Goal: Transaction & Acquisition: Purchase product/service

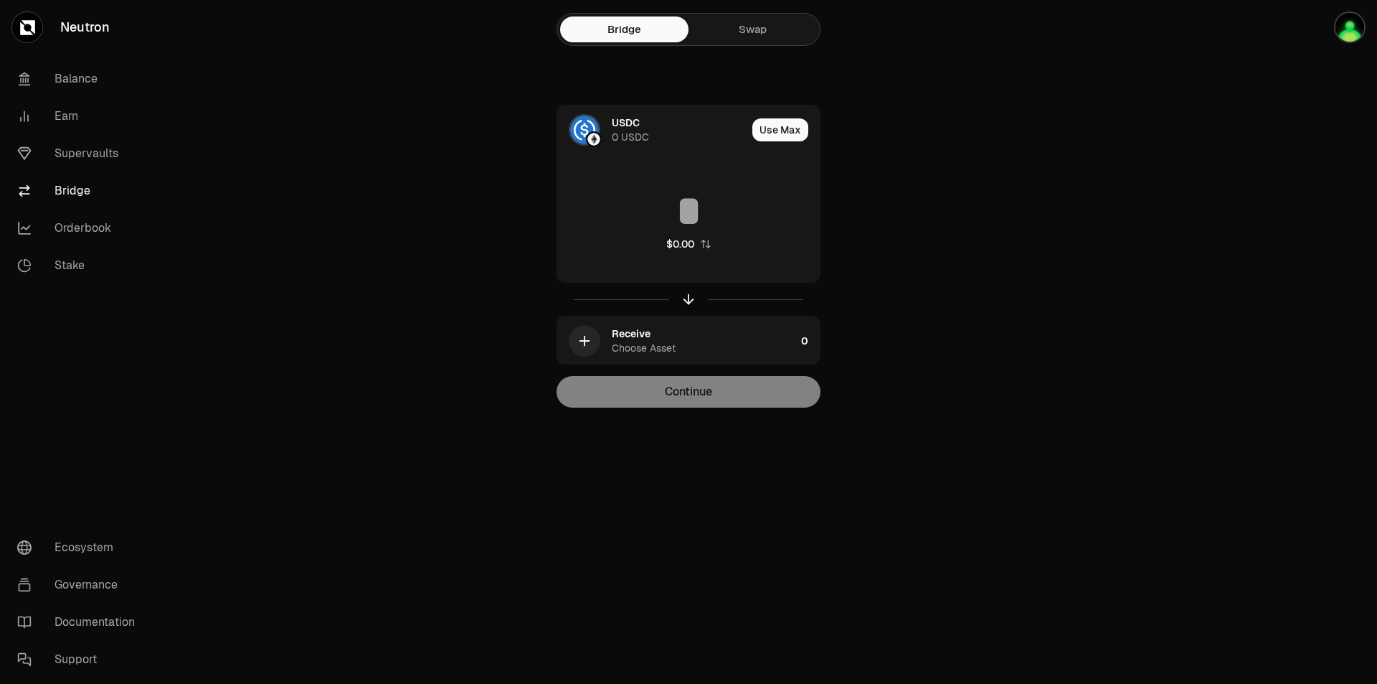
click at [751, 17] on link "Swap" at bounding box center [753, 30] width 128 height 26
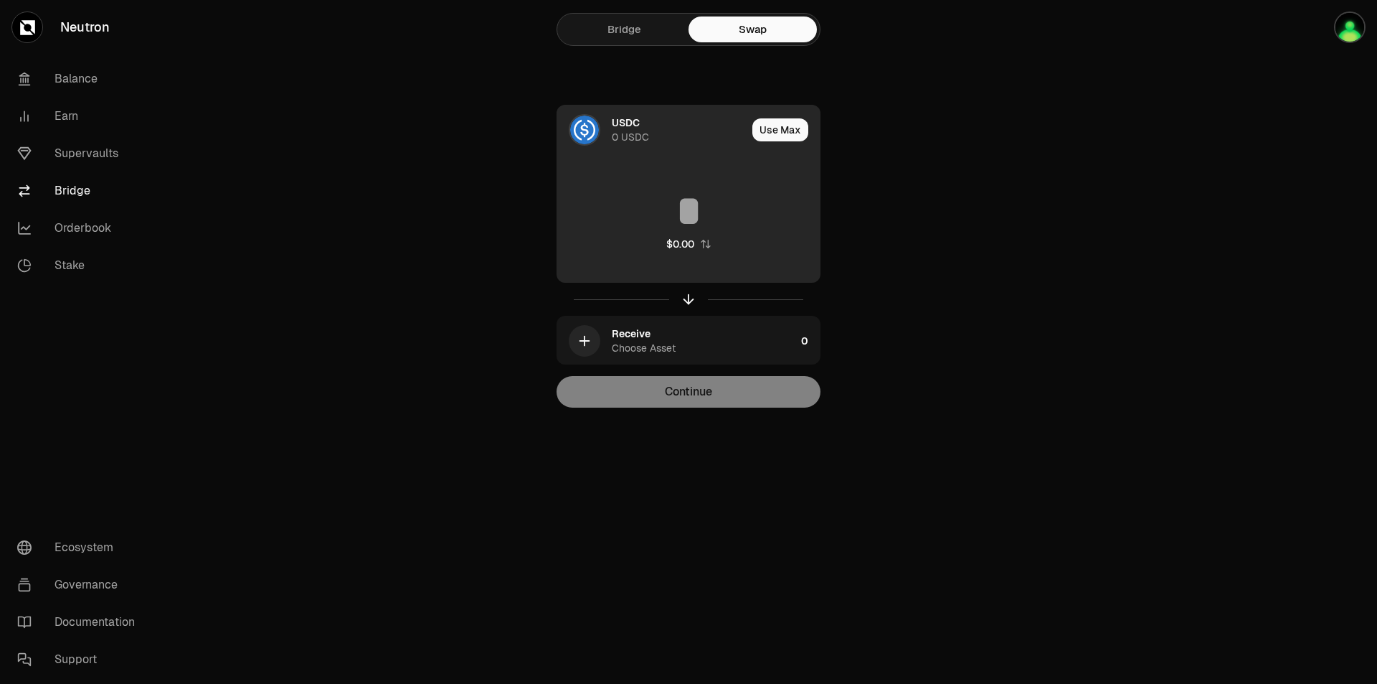
click at [581, 130] on img at bounding box center [584, 130] width 29 height 29
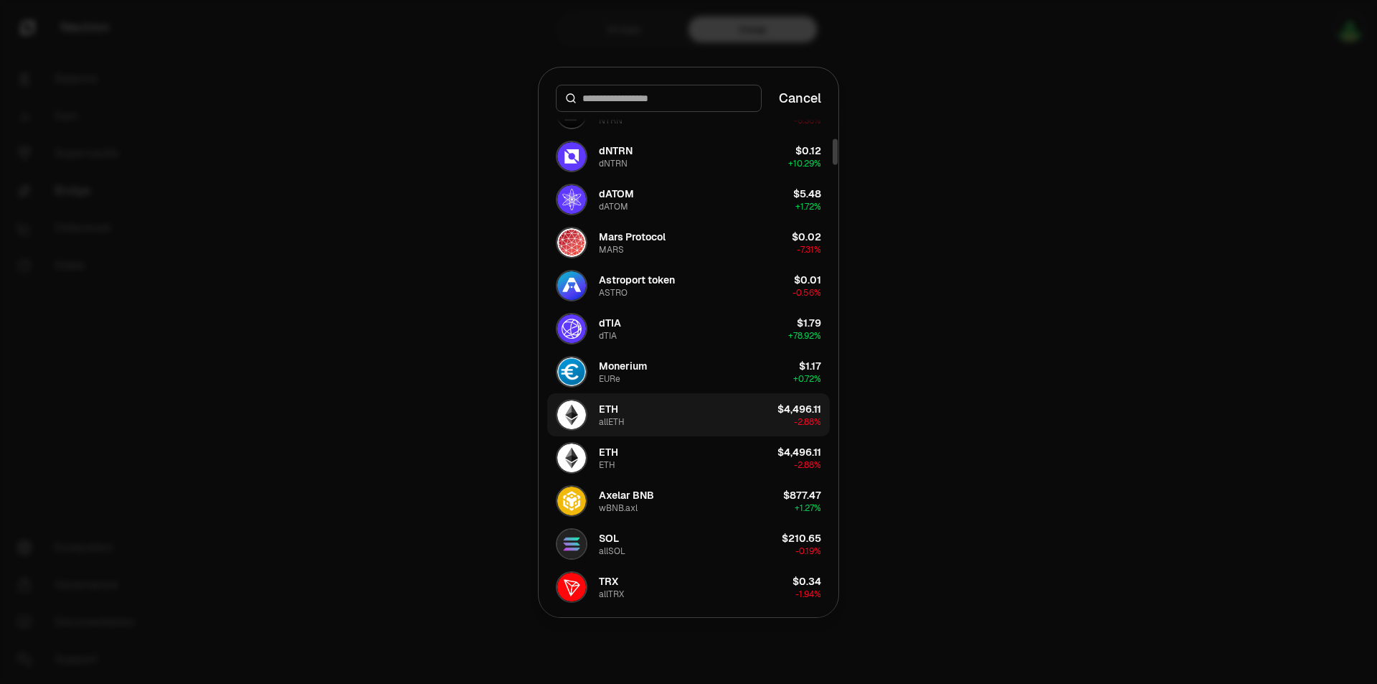
scroll to position [502, 0]
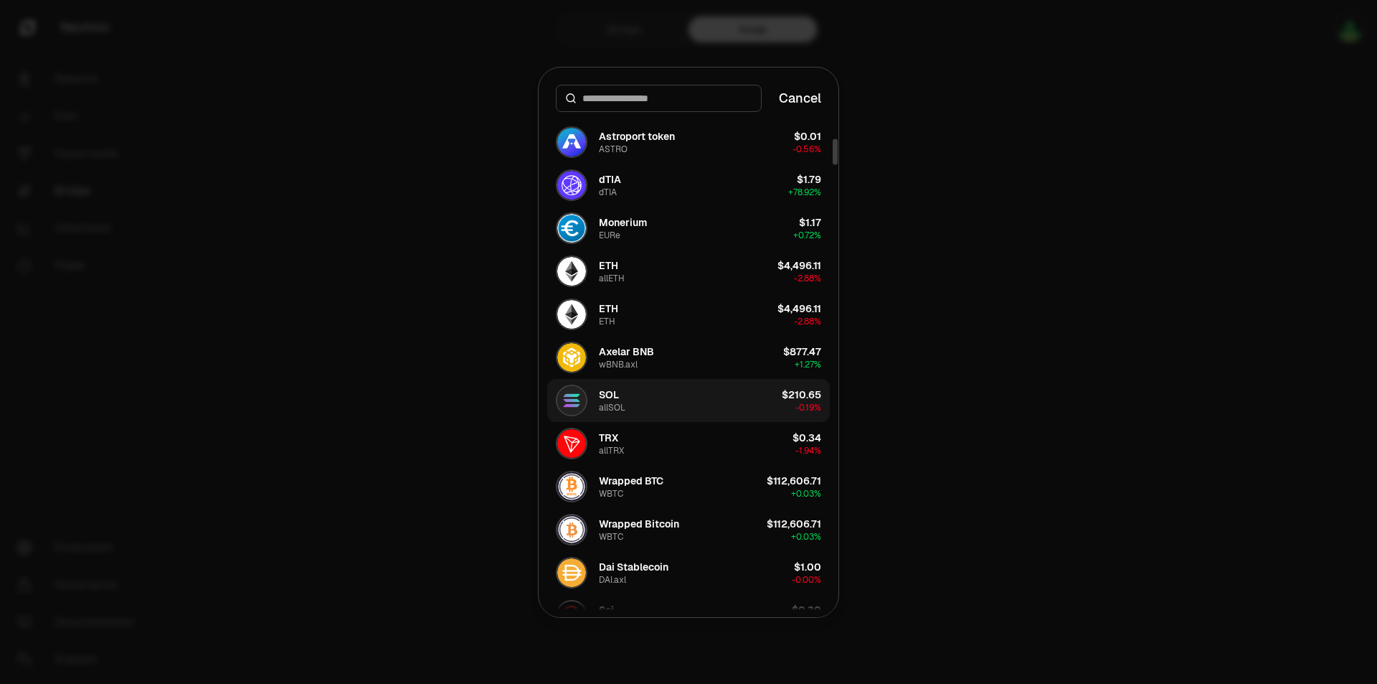
click at [677, 408] on button "SOL allSOL $210.65 -0.19%" at bounding box center [688, 400] width 283 height 43
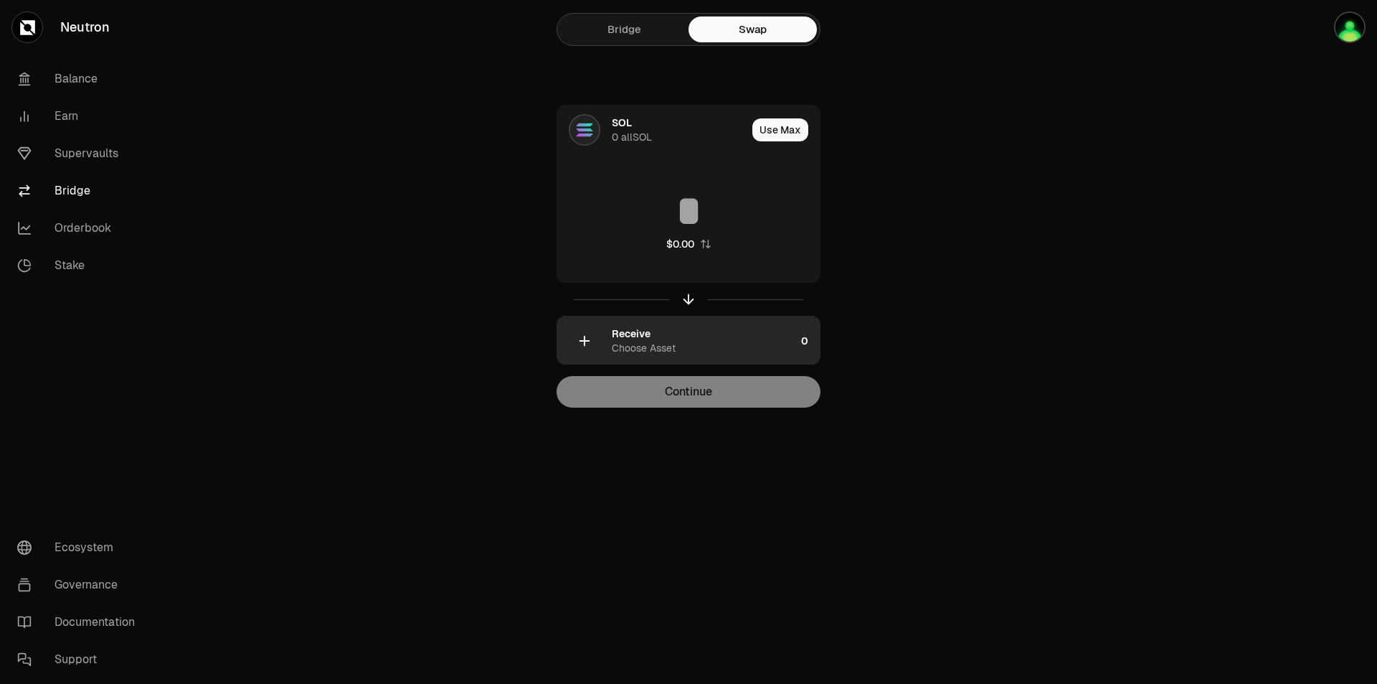
click at [600, 346] on div "Receive Choose Asset" at bounding box center [676, 340] width 238 height 49
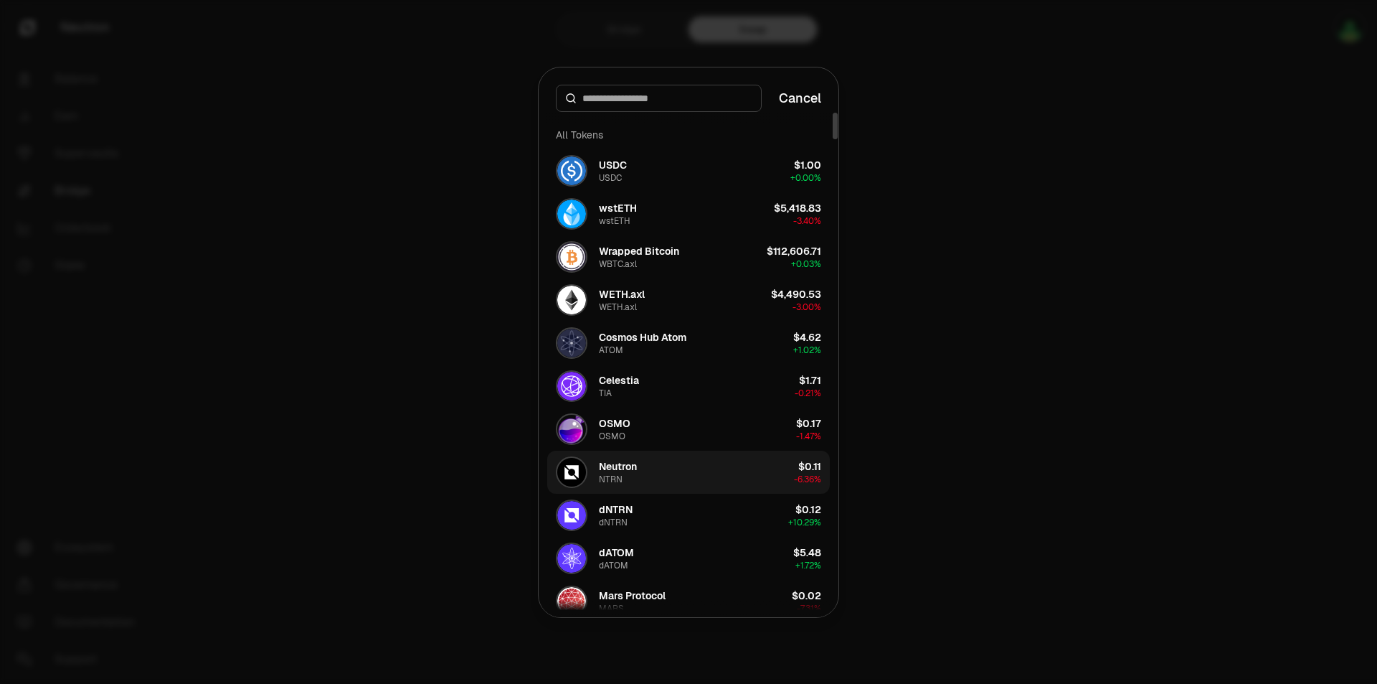
click at [662, 467] on button "Neutron NTRN $0.11 -6.36%" at bounding box center [688, 472] width 283 height 43
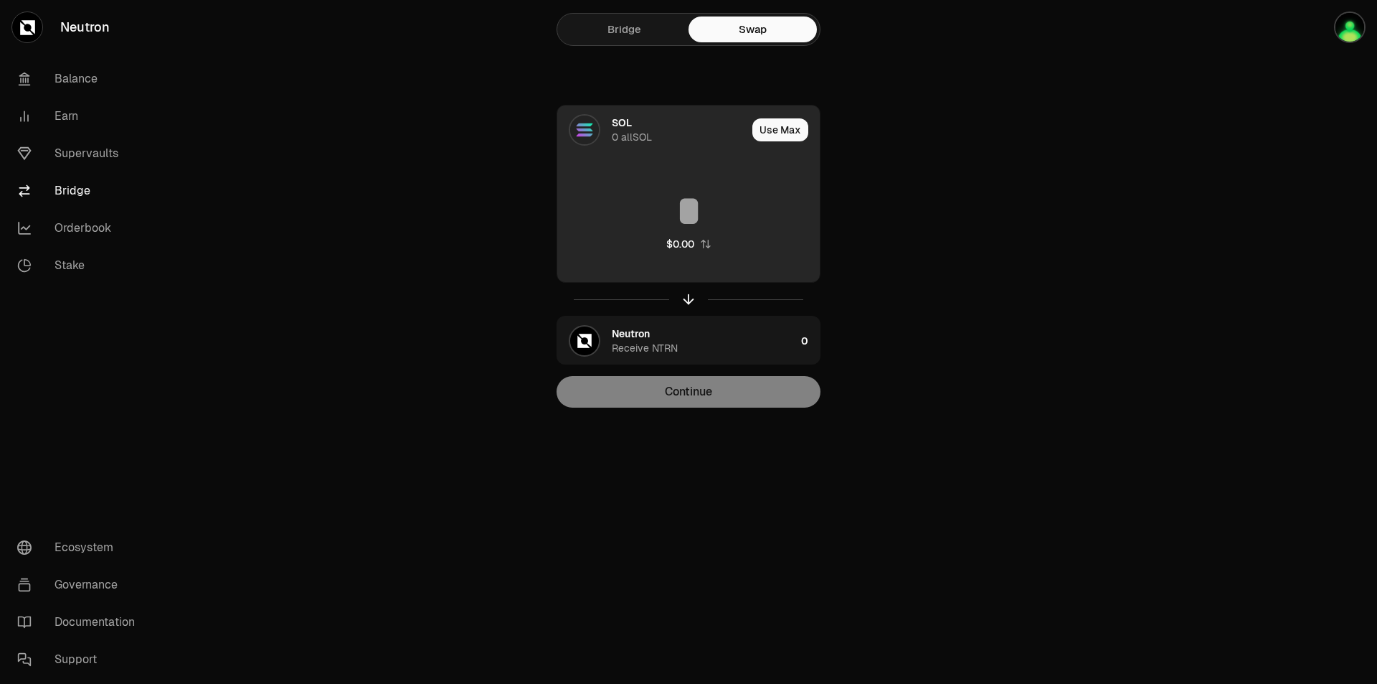
click at [711, 194] on input at bounding box center [688, 210] width 263 height 43
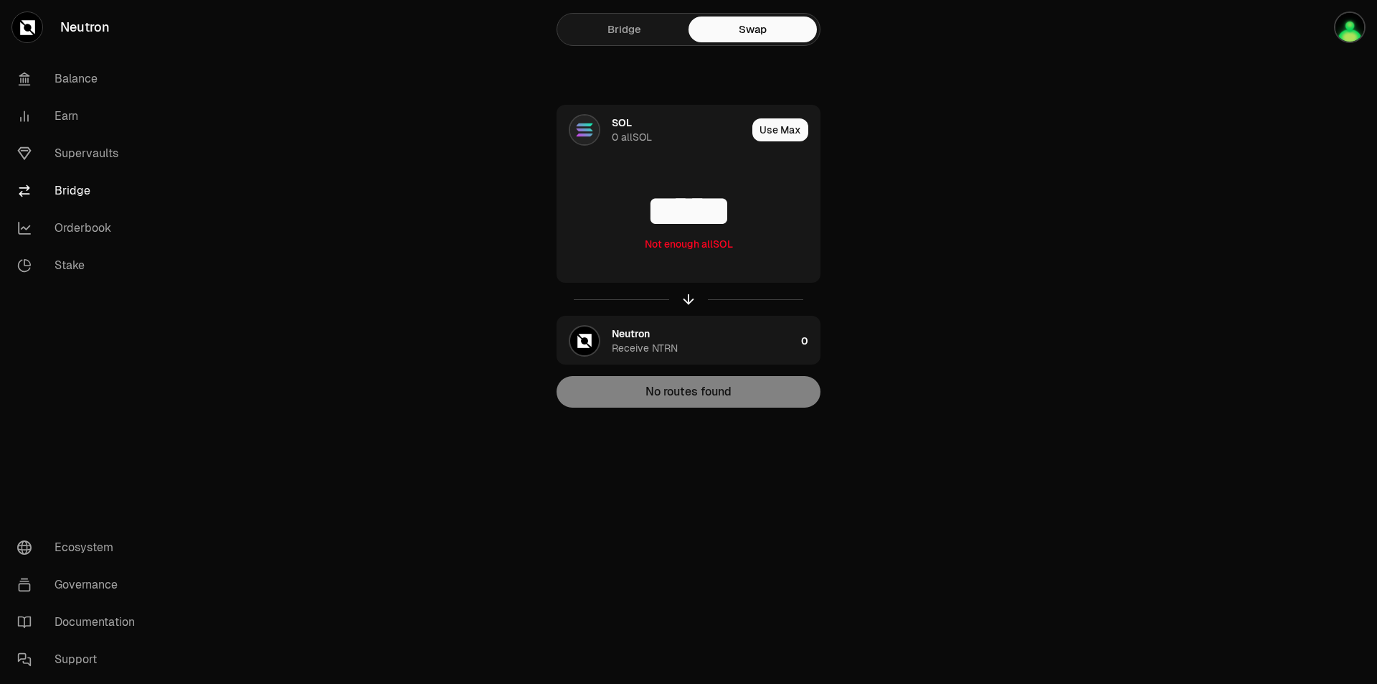
click at [941, 237] on div "Bridge Swap SOL 0 allSOL Use Max ***** Not enough allSOL Neutron Receive NTRN 0…" at bounding box center [688, 232] width 517 height 465
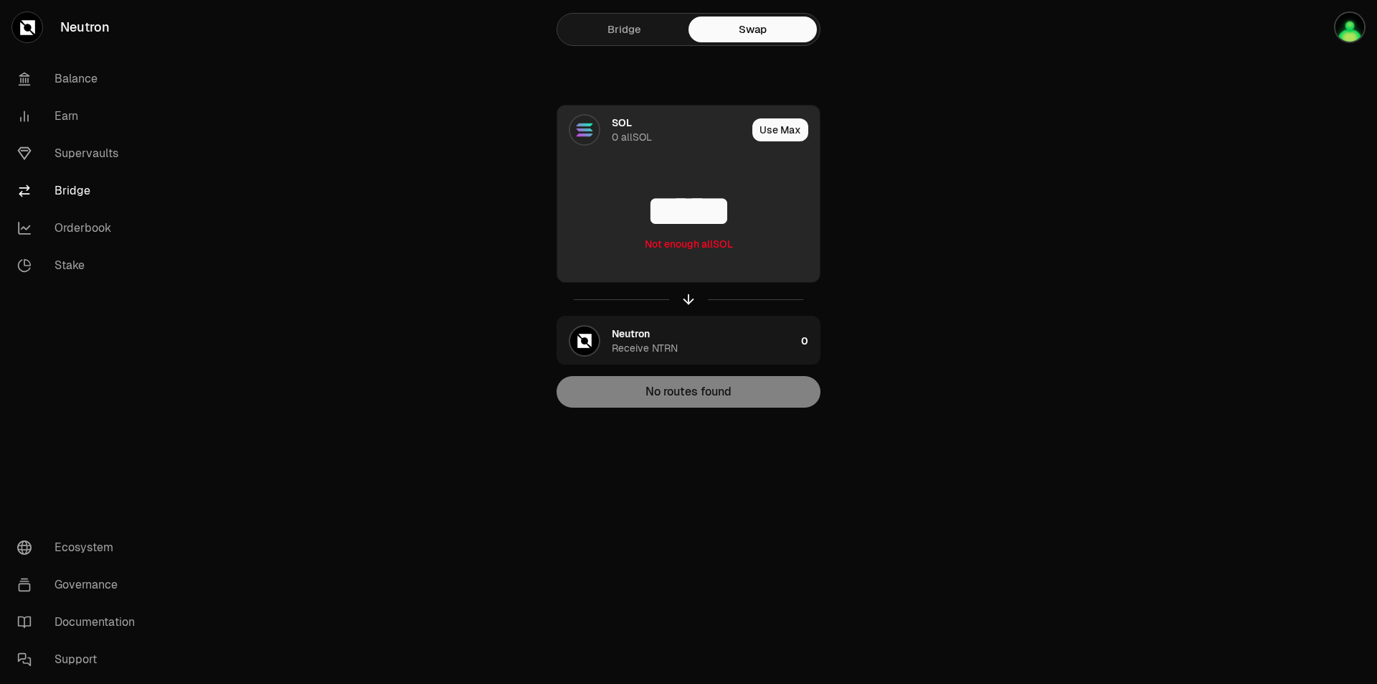
drag, startPoint x: 730, startPoint y: 212, endPoint x: 773, endPoint y: 210, distance: 43.1
click at [773, 210] on input "*****" at bounding box center [688, 210] width 263 height 43
drag, startPoint x: 761, startPoint y: 208, endPoint x: 809, endPoint y: 207, distance: 47.4
click at [803, 205] on input "*****" at bounding box center [688, 210] width 263 height 43
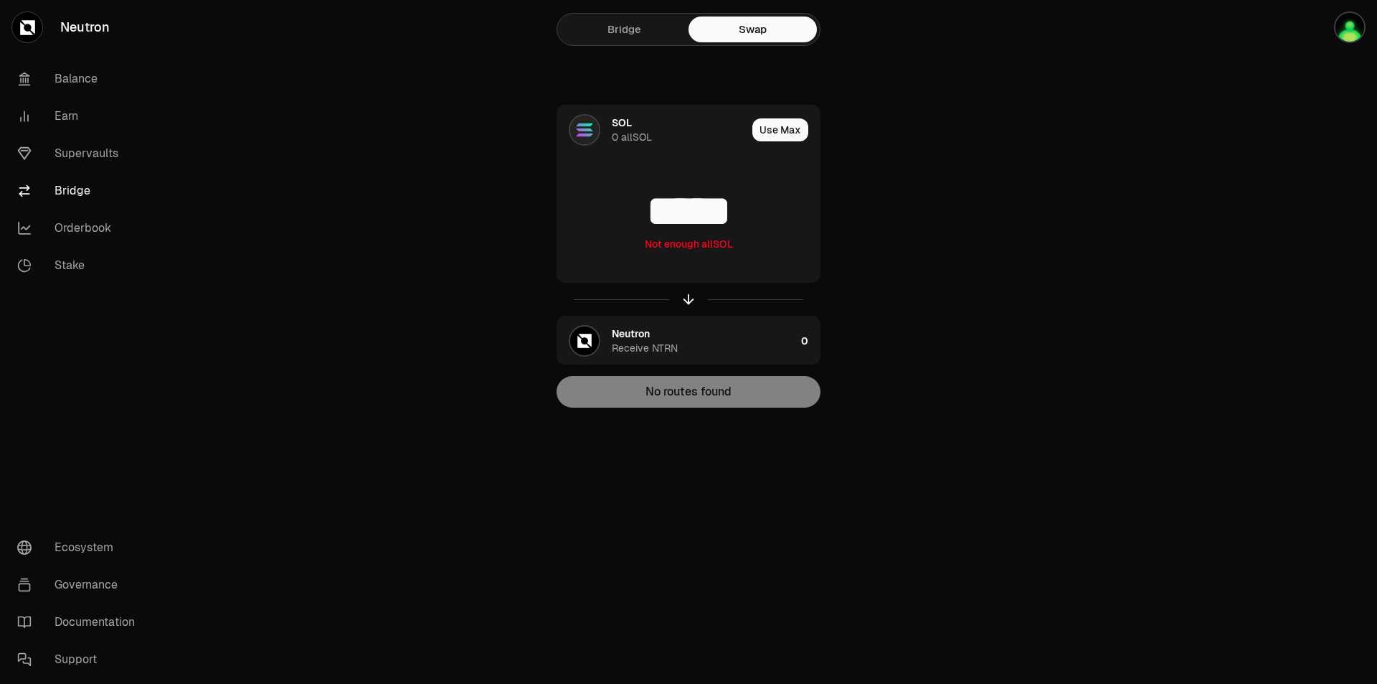
click at [880, 227] on div "SOL 0 allSOL Use Max ***** Not enough allSOL Neutron Receive NTRN 0 No routes f…" at bounding box center [689, 256] width 482 height 303
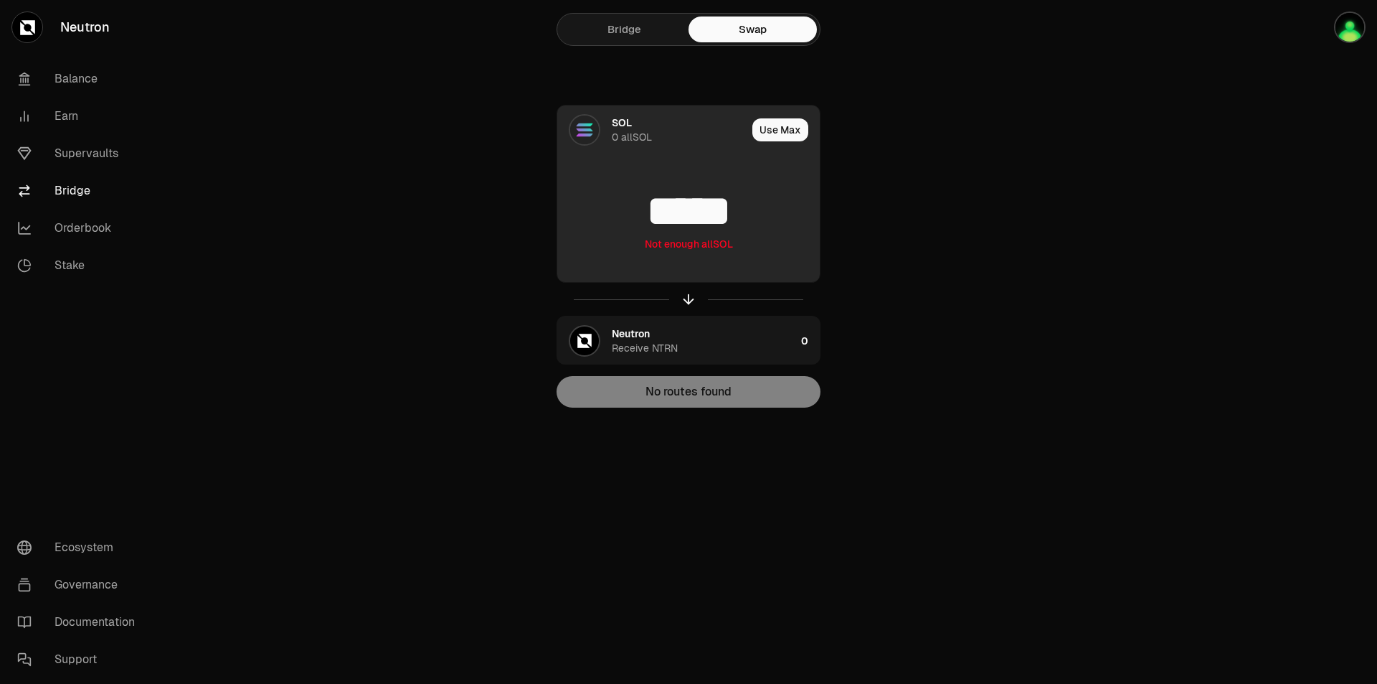
drag, startPoint x: 735, startPoint y: 216, endPoint x: 813, endPoint y: 211, distance: 77.6
click at [813, 211] on input "*****" at bounding box center [688, 210] width 263 height 43
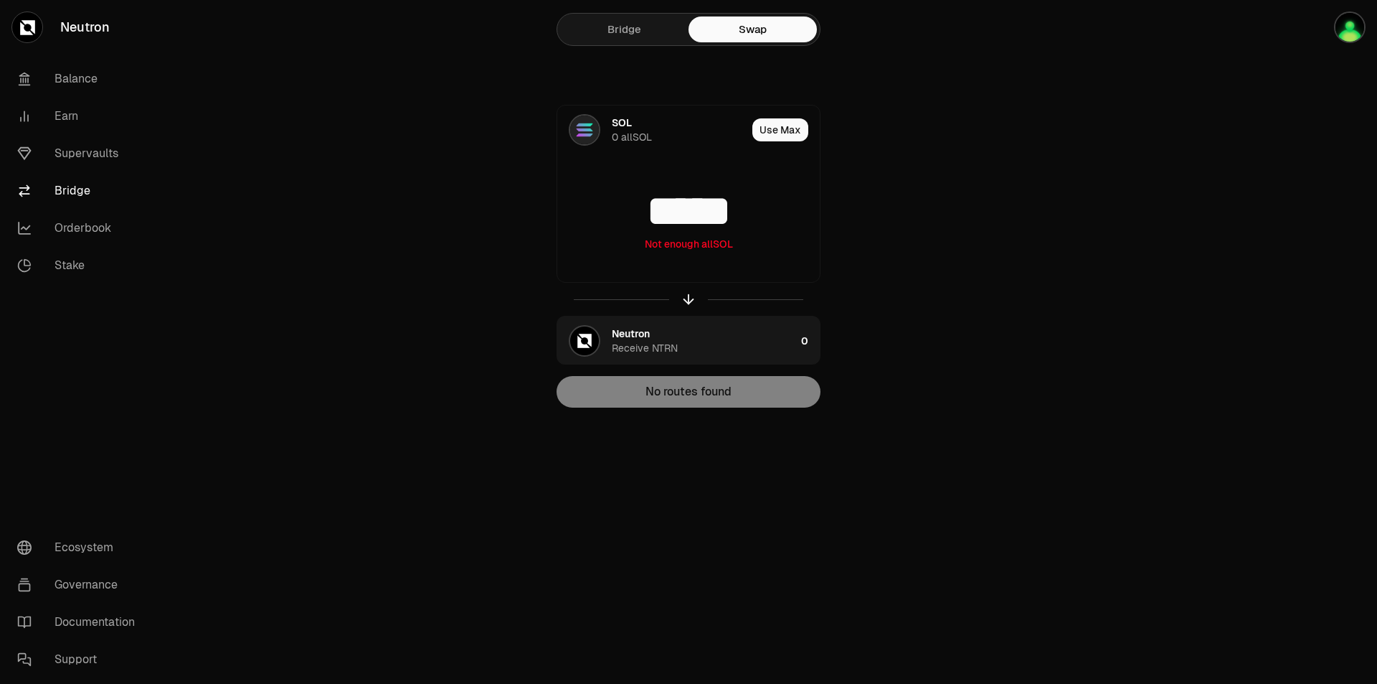
type input "*****"
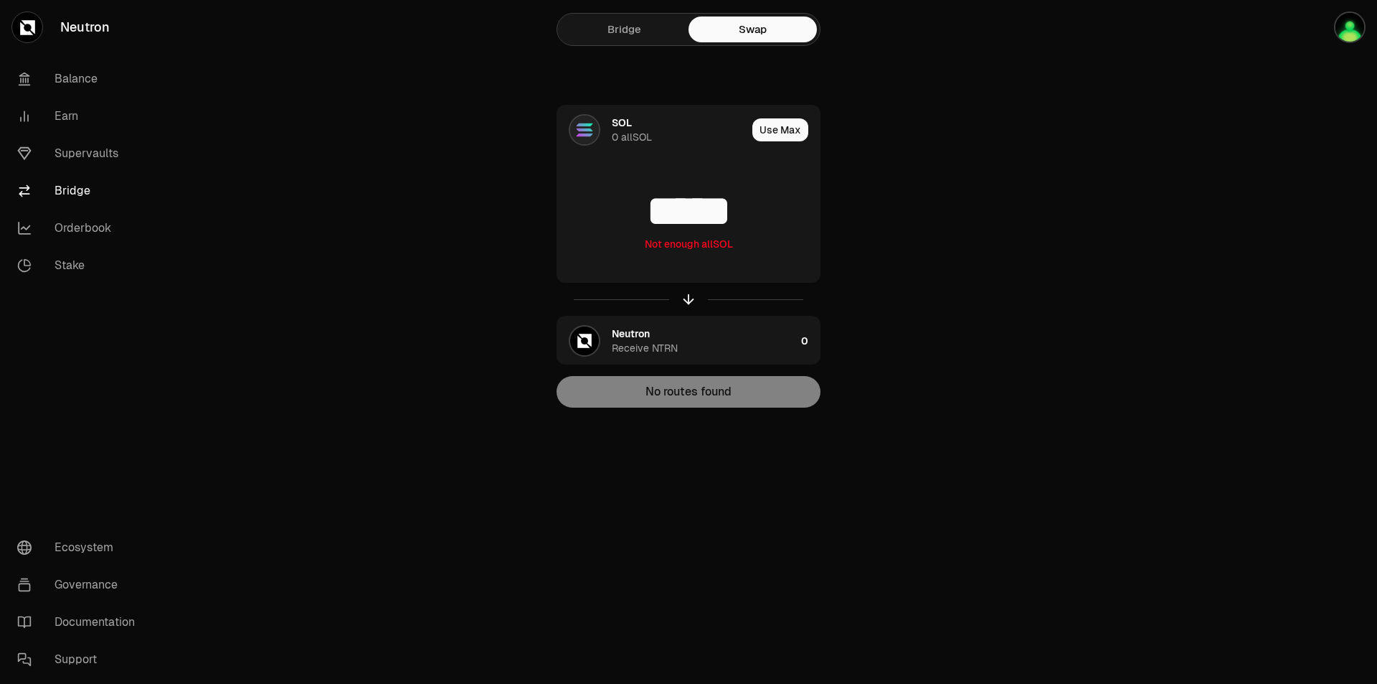
click at [596, 34] on link "Bridge" at bounding box center [624, 30] width 128 height 26
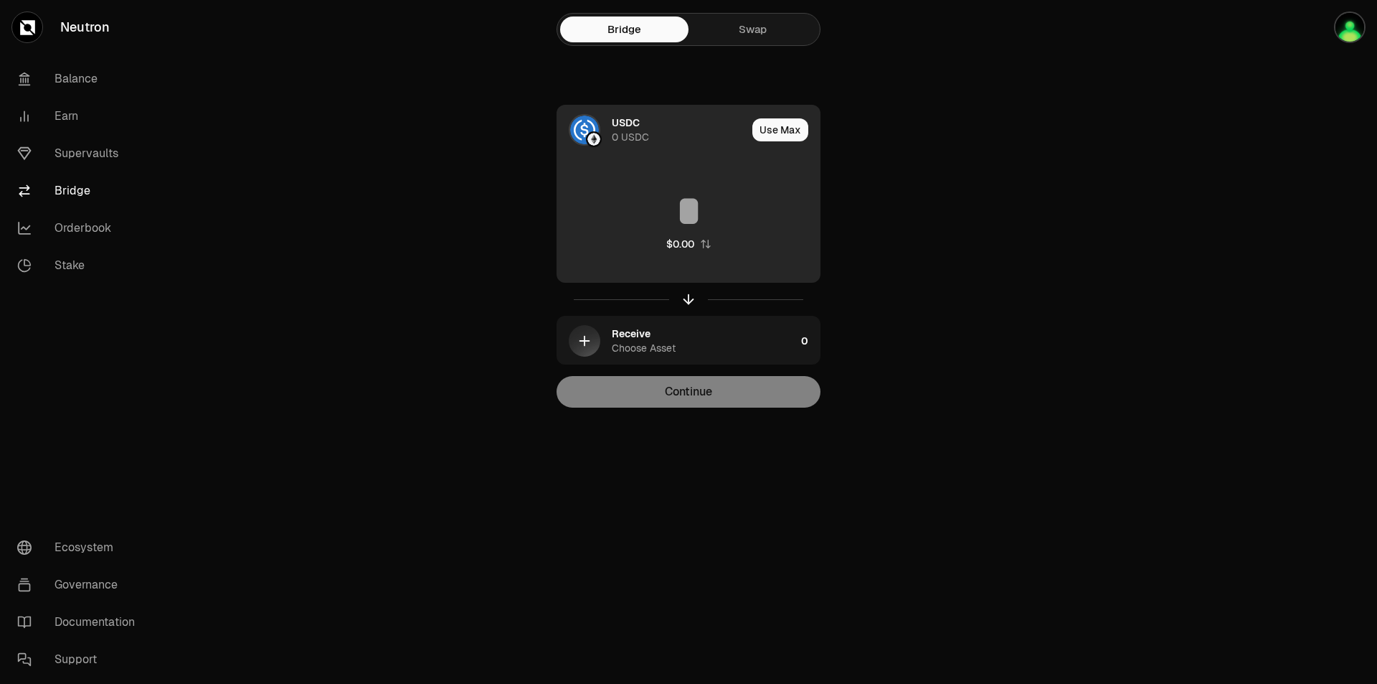
click at [616, 127] on div "USDC" at bounding box center [626, 123] width 28 height 14
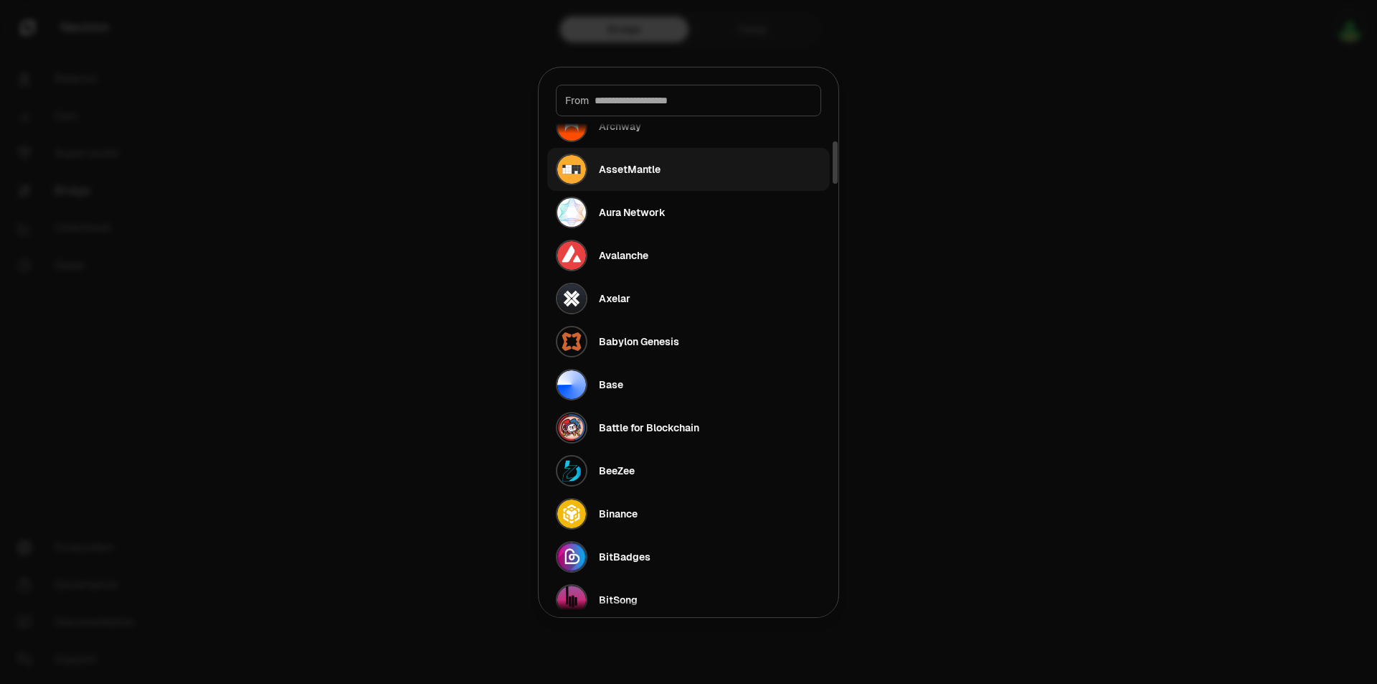
scroll to position [143, 0]
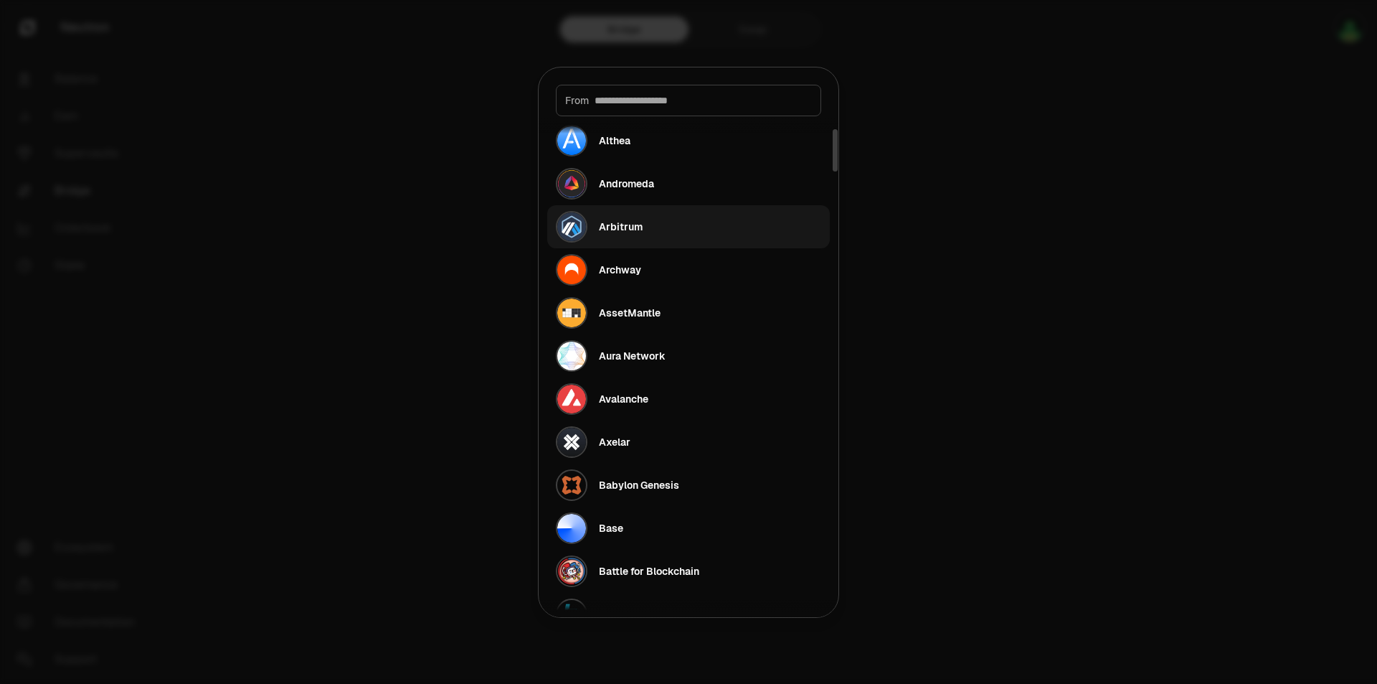
click at [651, 231] on button "Arbitrum" at bounding box center [688, 226] width 283 height 43
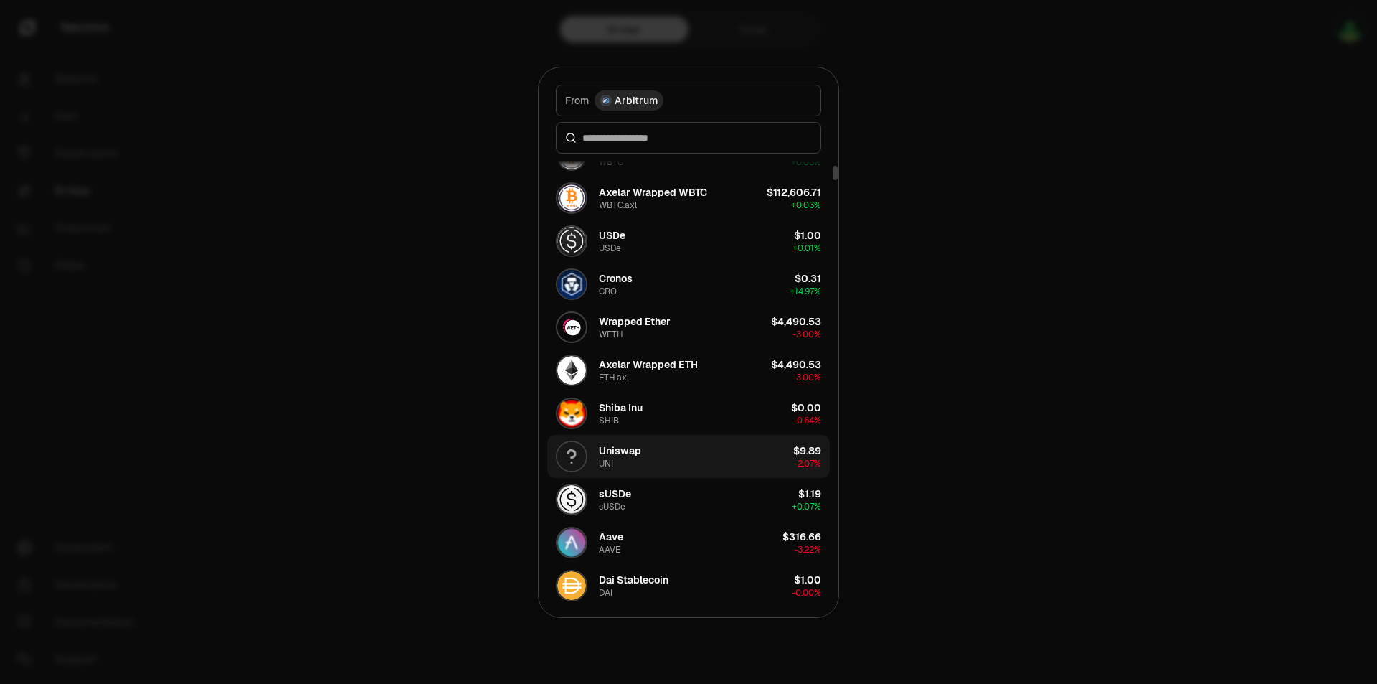
scroll to position [430, 0]
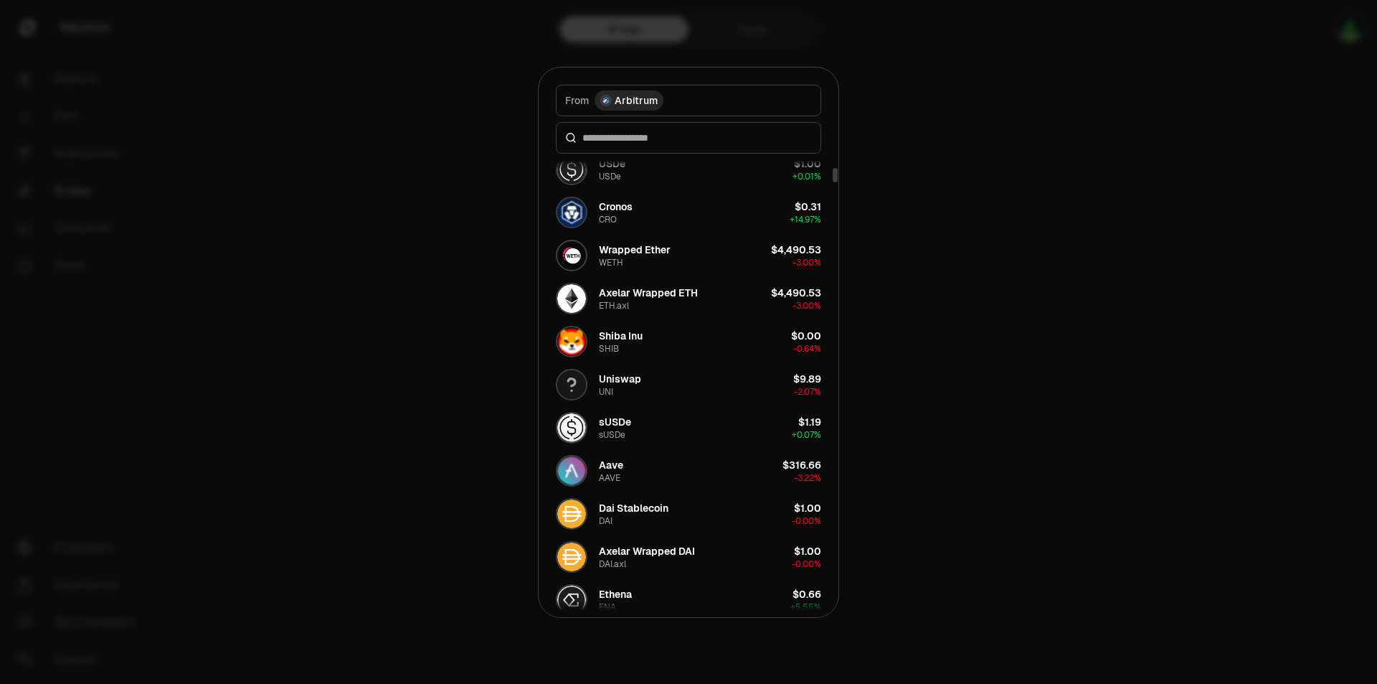
click at [927, 373] on div at bounding box center [688, 342] width 1377 height 684
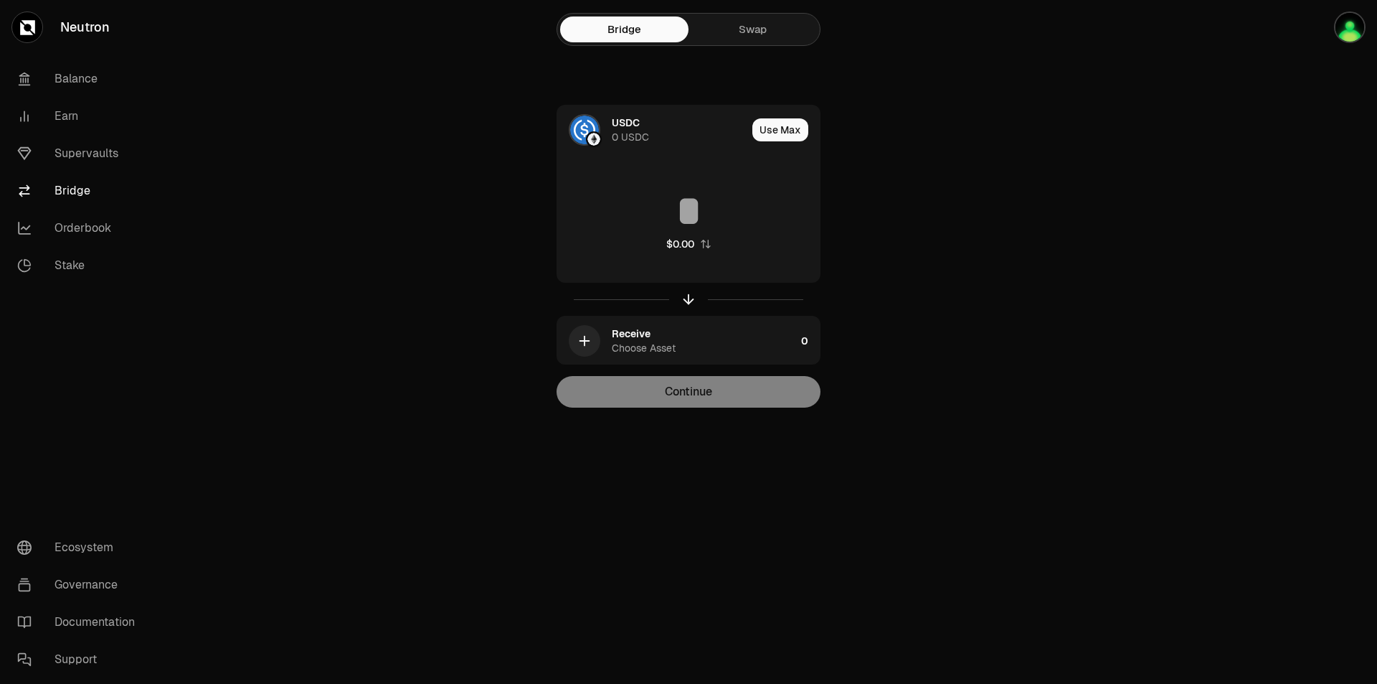
click at [741, 25] on link "Swap" at bounding box center [753, 30] width 128 height 26
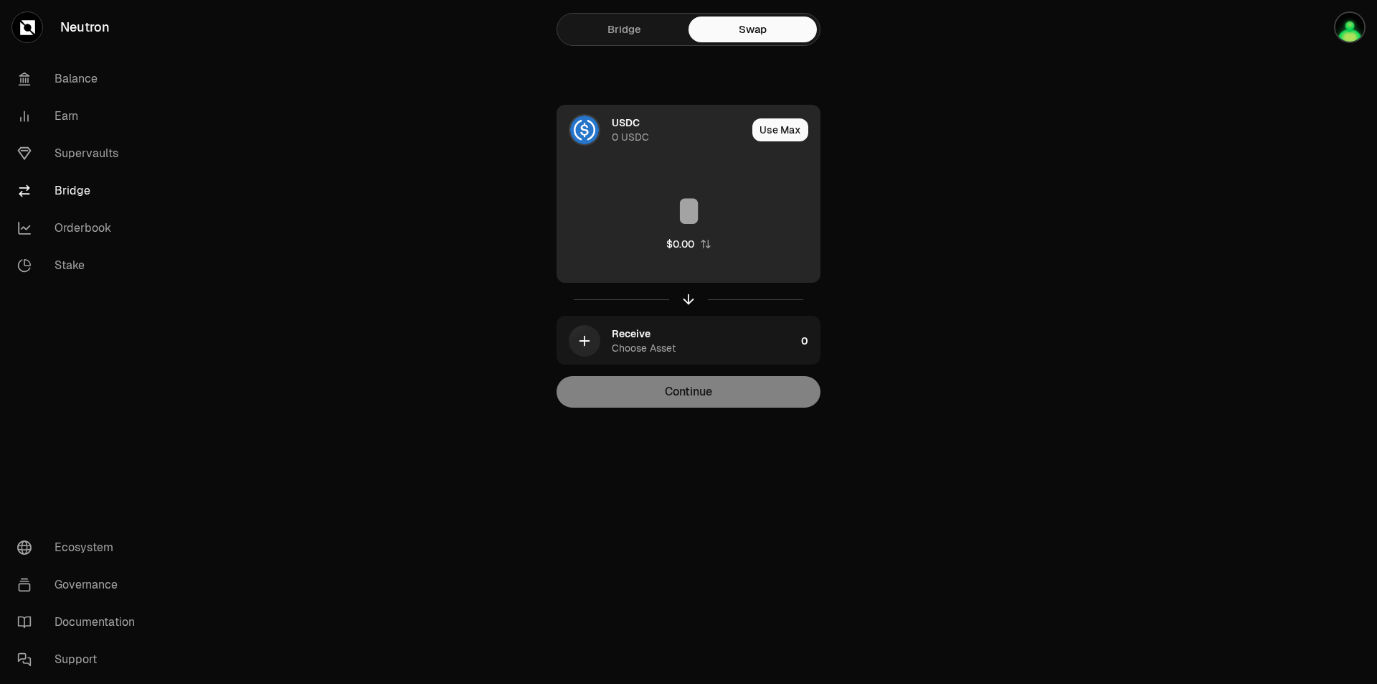
click at [571, 141] on div at bounding box center [585, 130] width 32 height 32
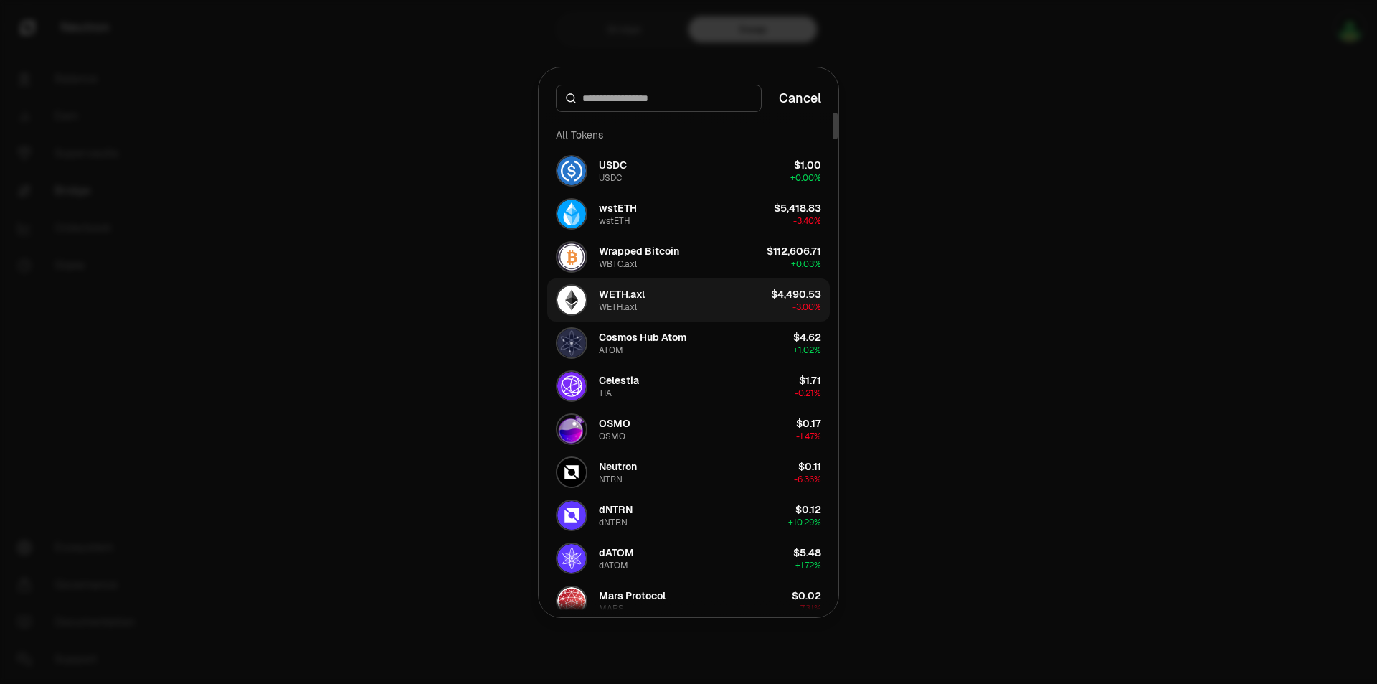
scroll to position [215, 0]
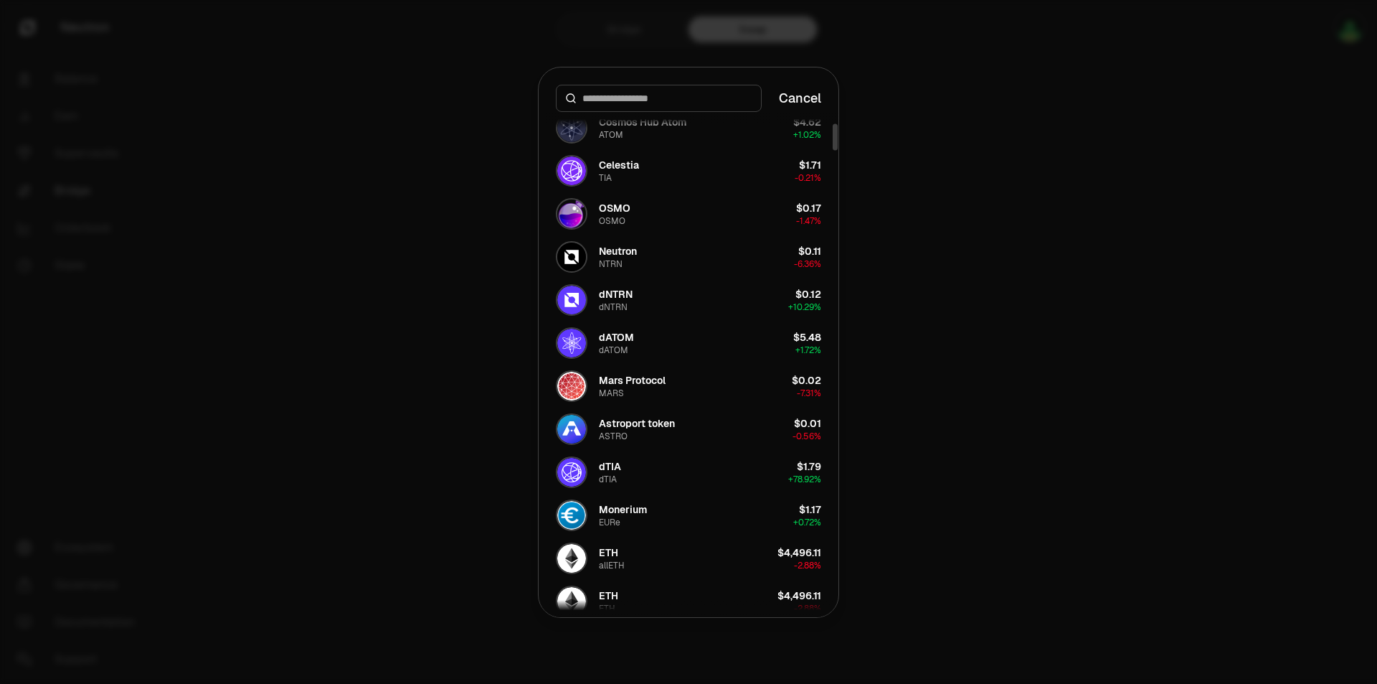
click at [961, 274] on div at bounding box center [688, 342] width 1377 height 684
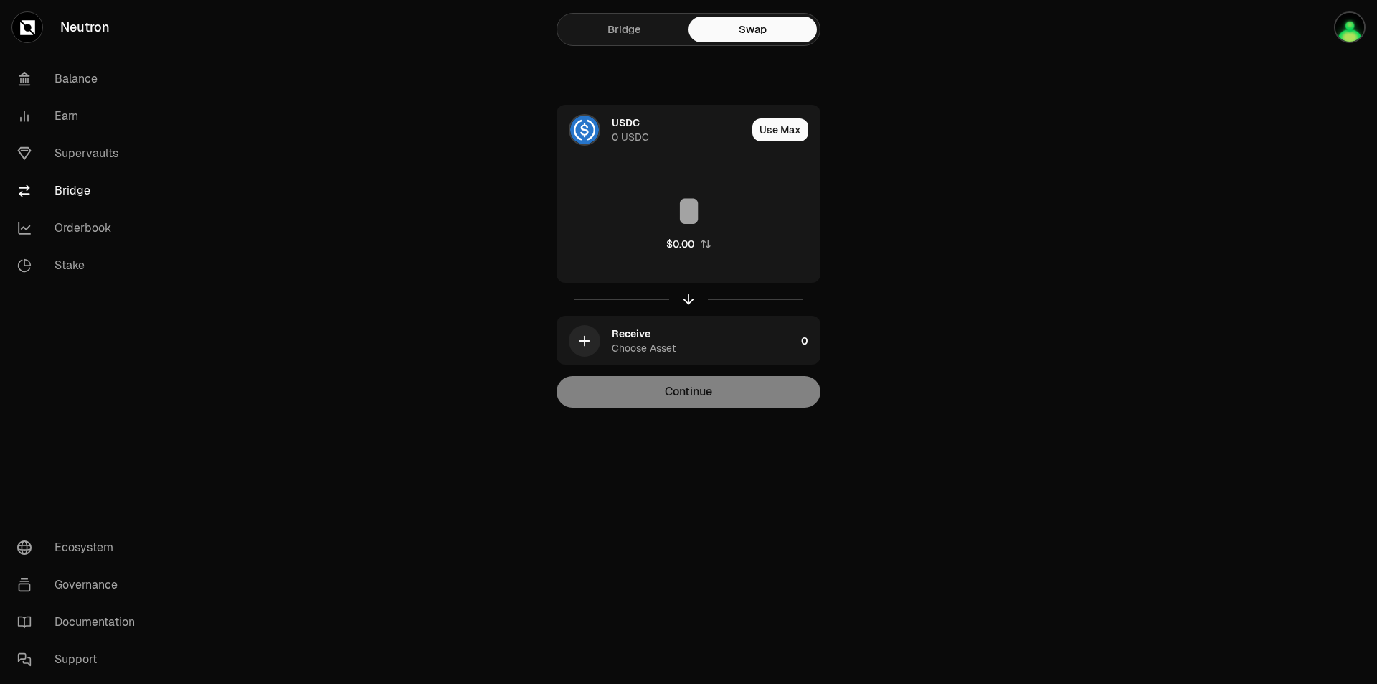
click at [623, 33] on link "Bridge" at bounding box center [624, 30] width 128 height 26
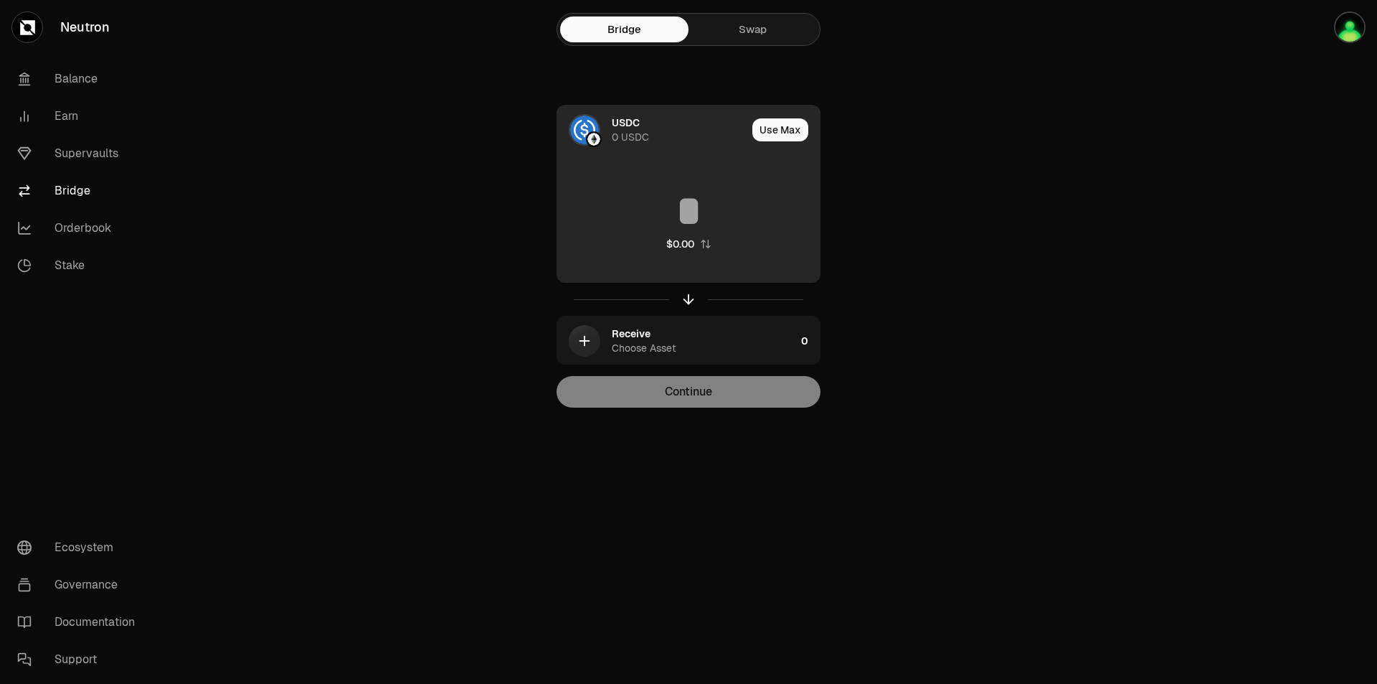
click at [578, 132] on img at bounding box center [584, 130] width 29 height 29
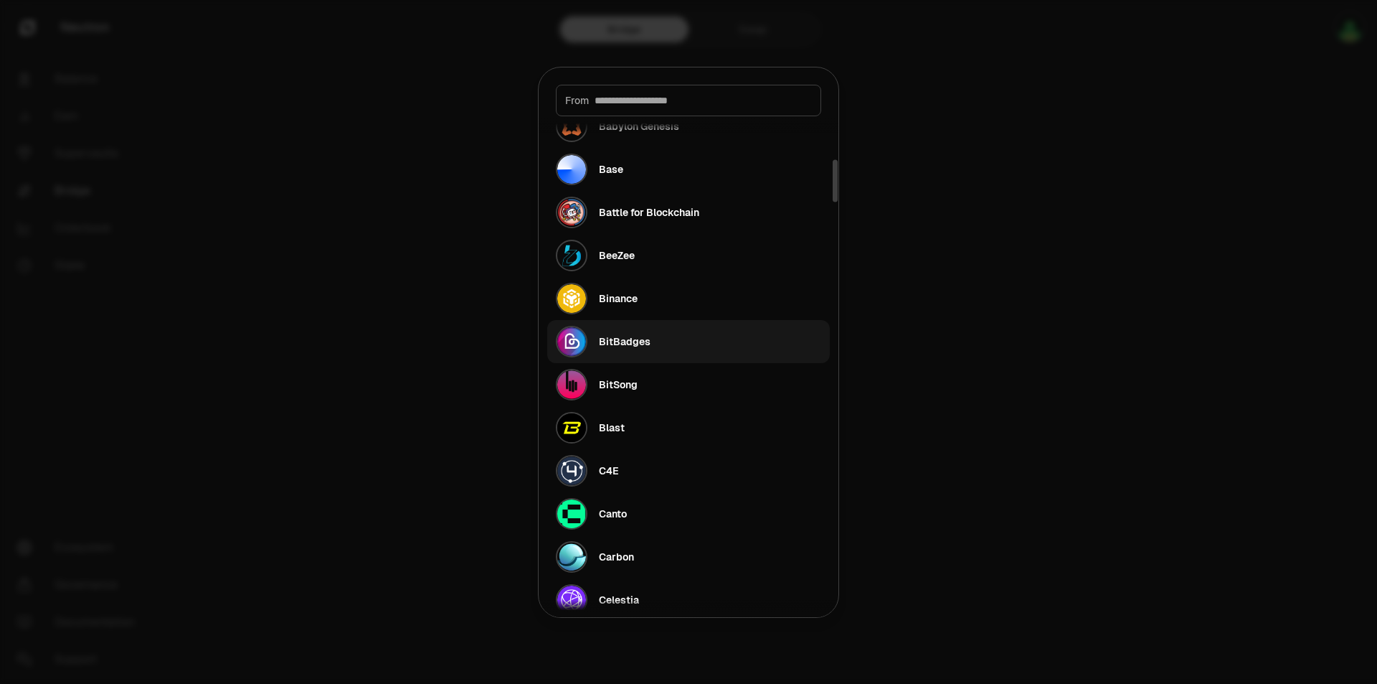
scroll to position [430, 0]
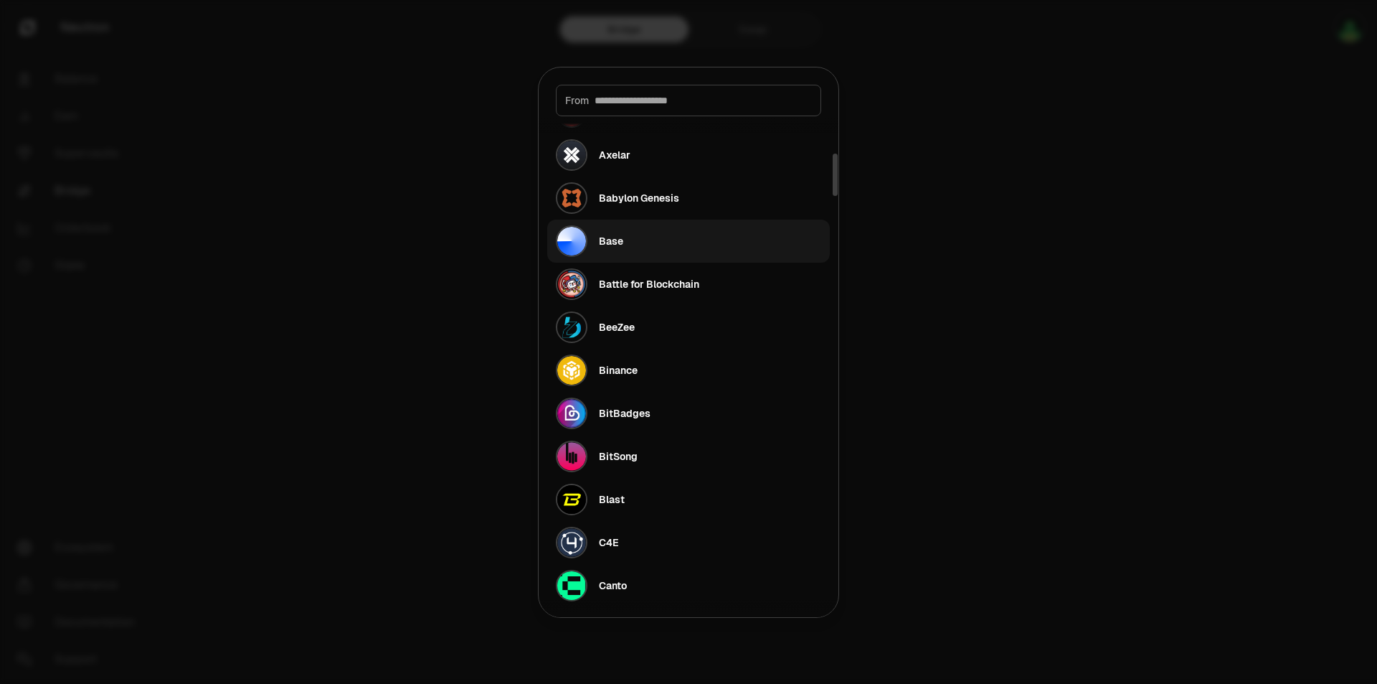
click at [661, 237] on button "Base" at bounding box center [688, 241] width 283 height 43
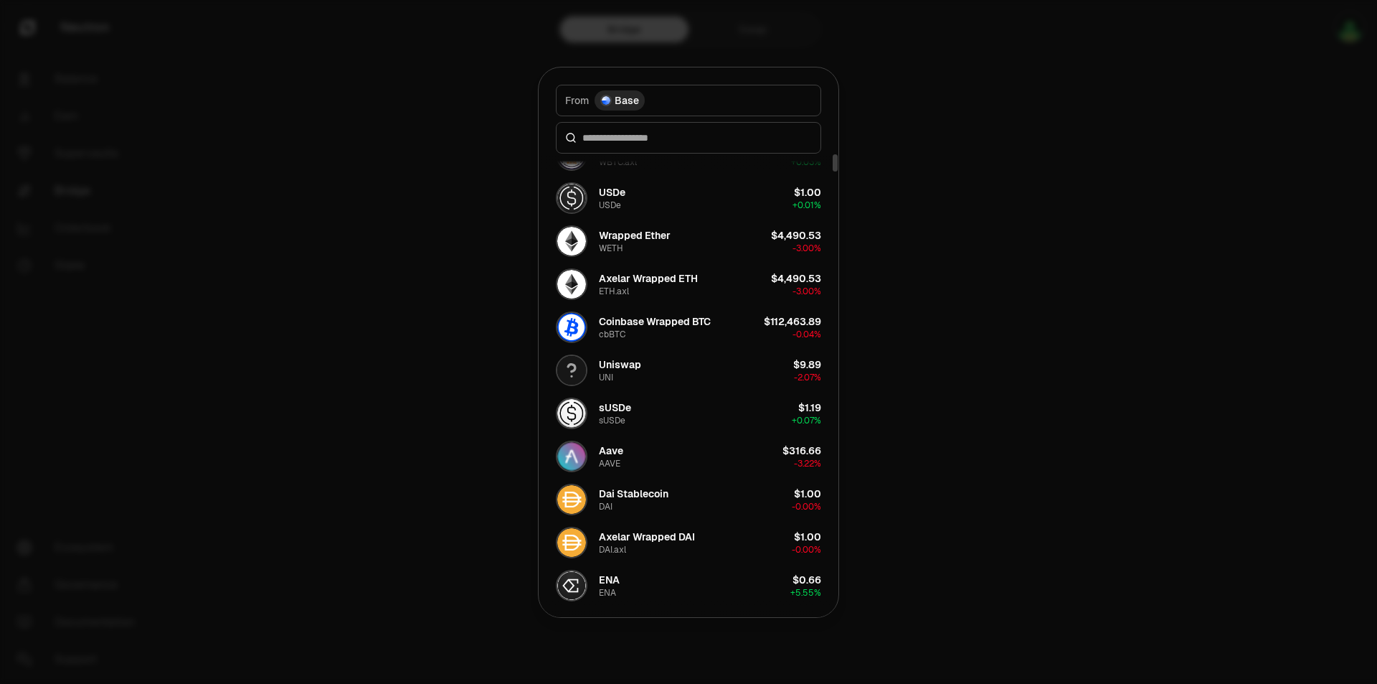
scroll to position [0, 0]
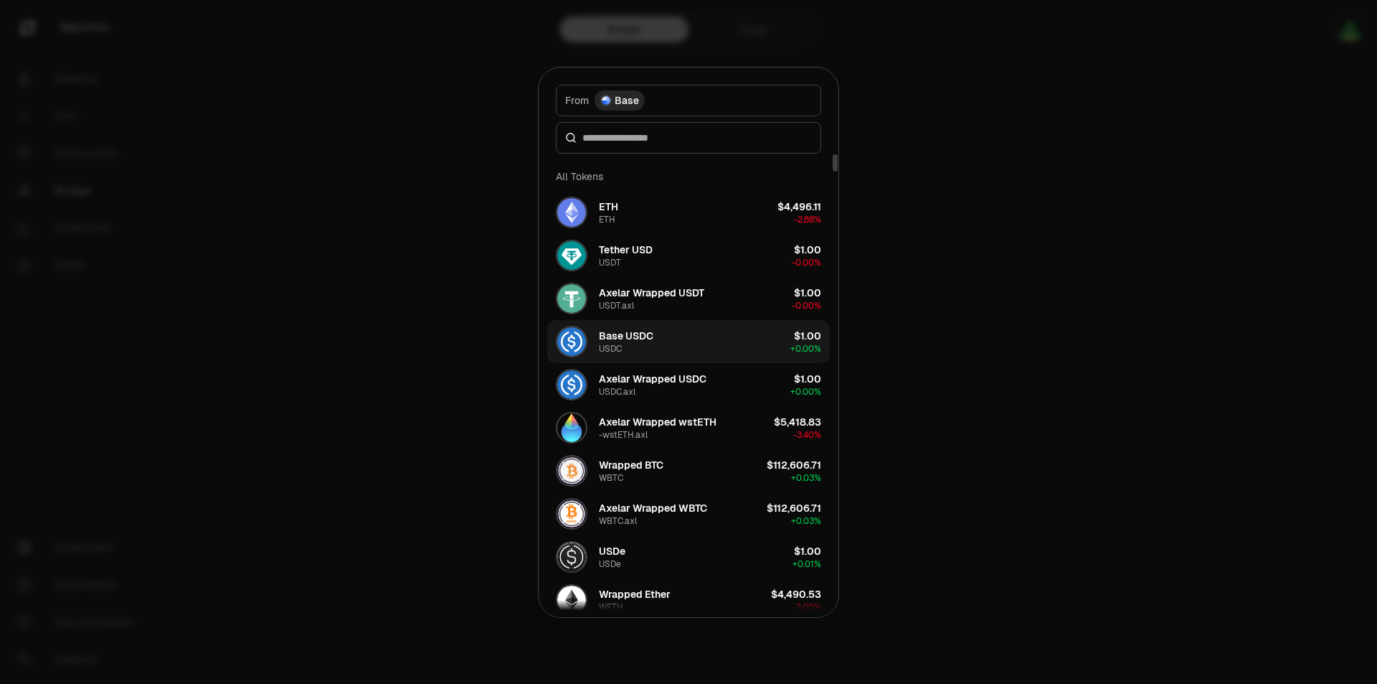
click at [674, 343] on button "Base USDC USDC $1.00 + 0.00%" at bounding box center [688, 341] width 283 height 43
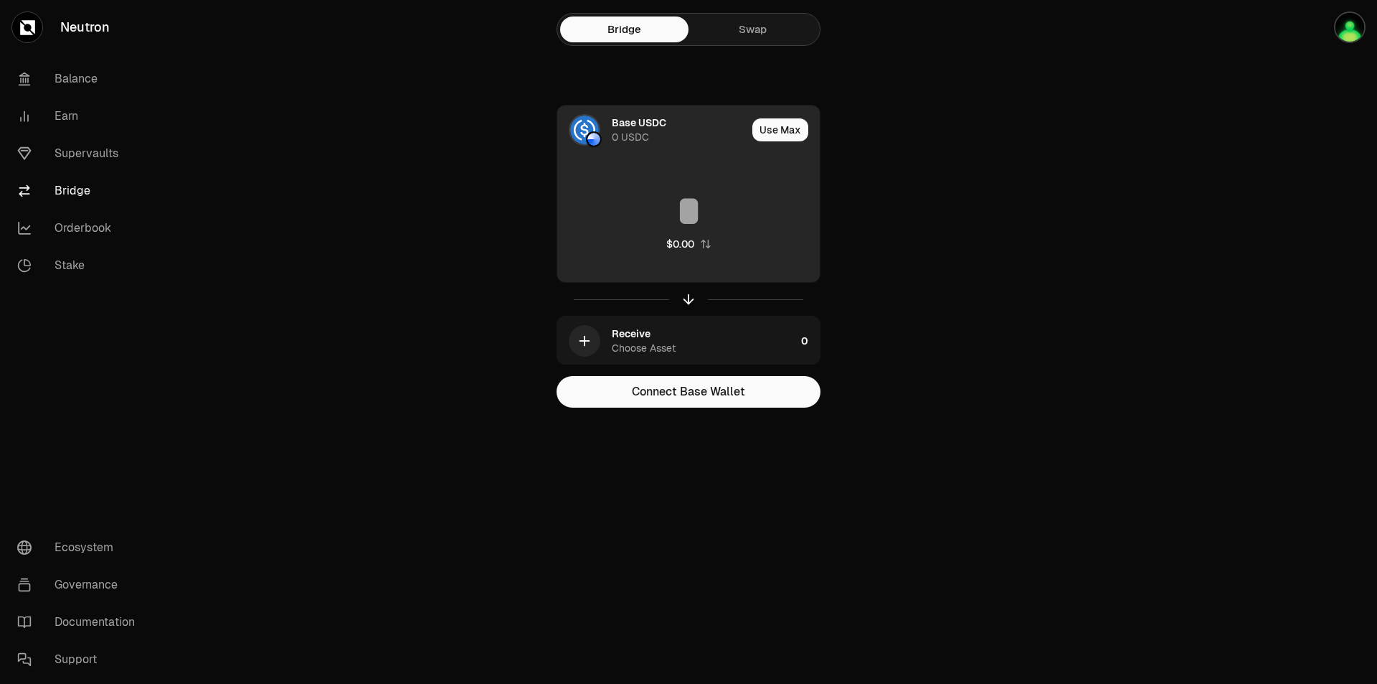
click at [682, 215] on input at bounding box center [688, 210] width 263 height 43
click at [582, 136] on img at bounding box center [584, 130] width 29 height 29
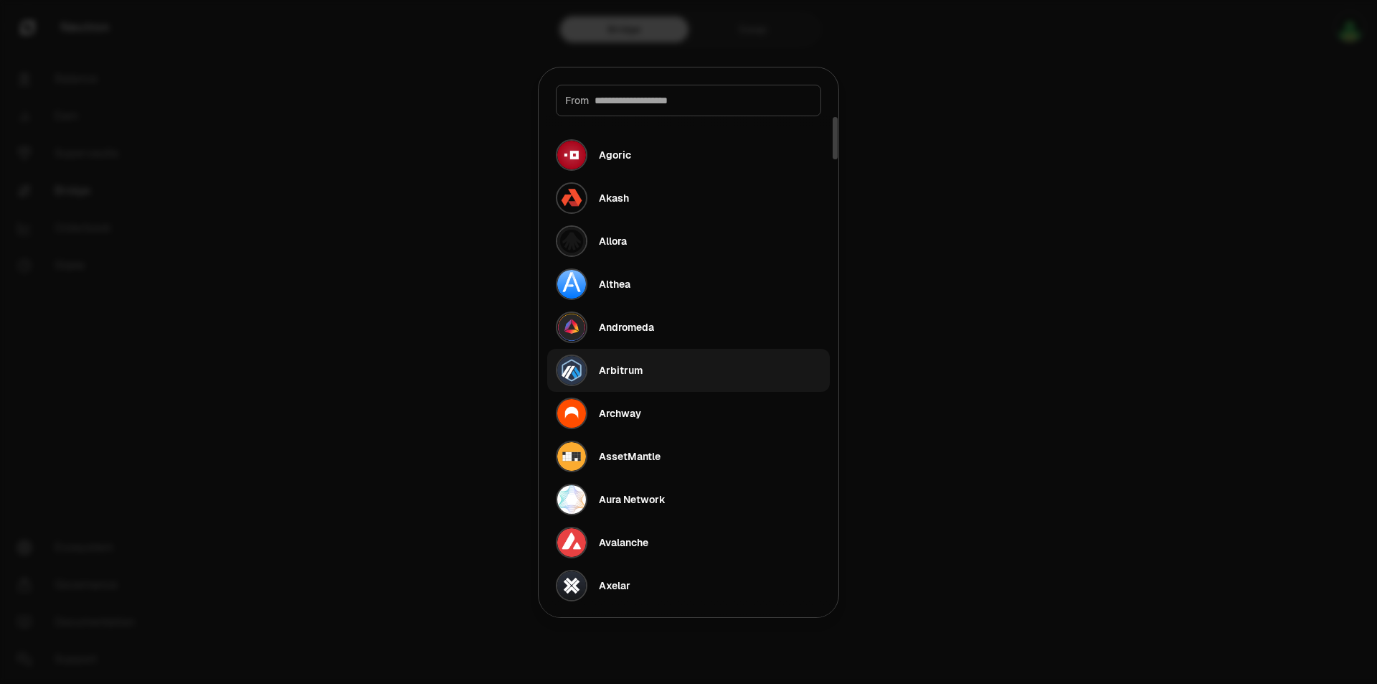
click at [656, 362] on button "Arbitrum" at bounding box center [688, 370] width 283 height 43
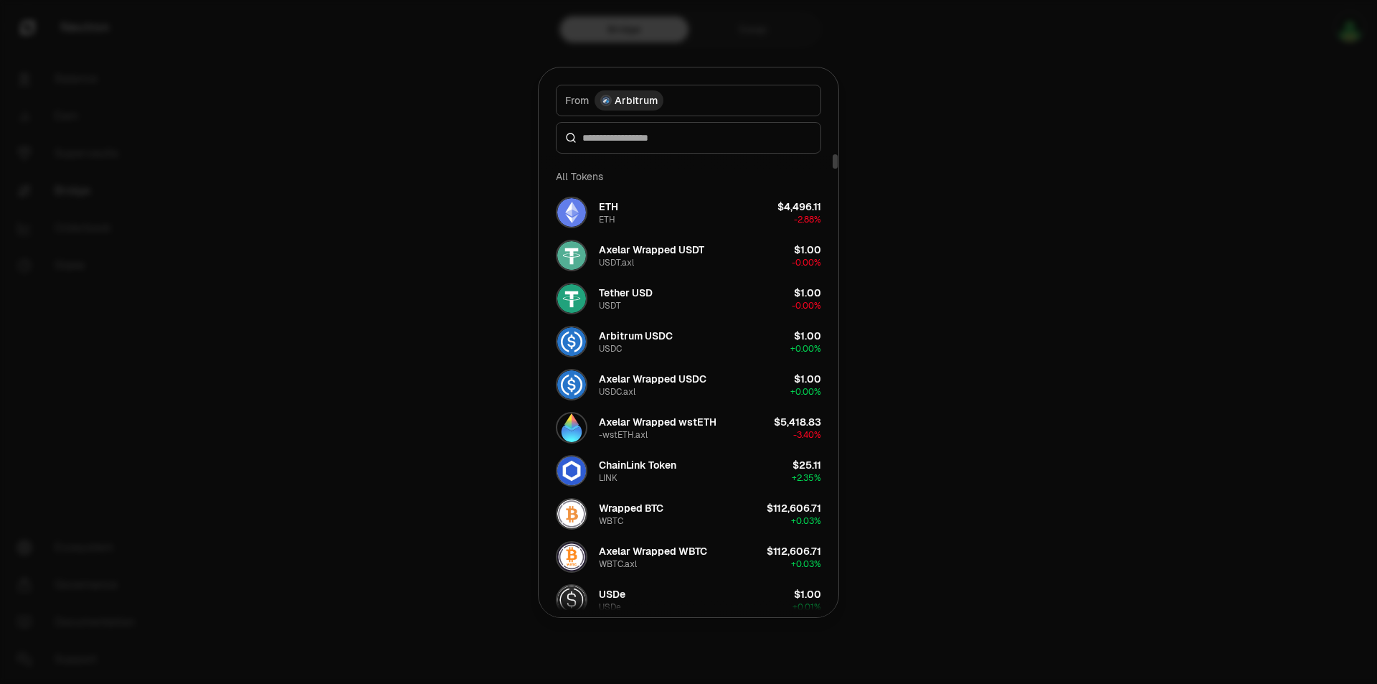
drag, startPoint x: 765, startPoint y: 341, endPoint x: 860, endPoint y: 330, distance: 95.4
click at [765, 341] on button "Arbitrum USDC USDC $1.00 + 0.00%" at bounding box center [688, 341] width 283 height 43
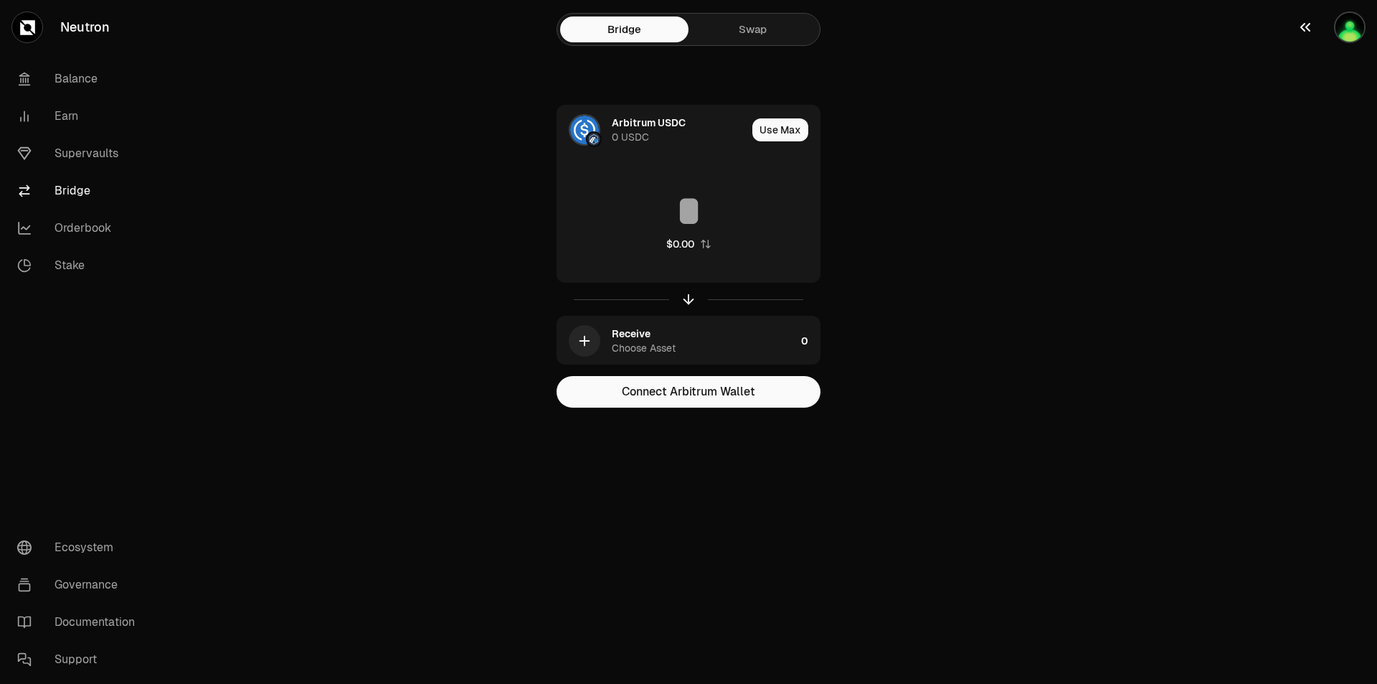
click at [1347, 37] on img "button" at bounding box center [1350, 27] width 29 height 29
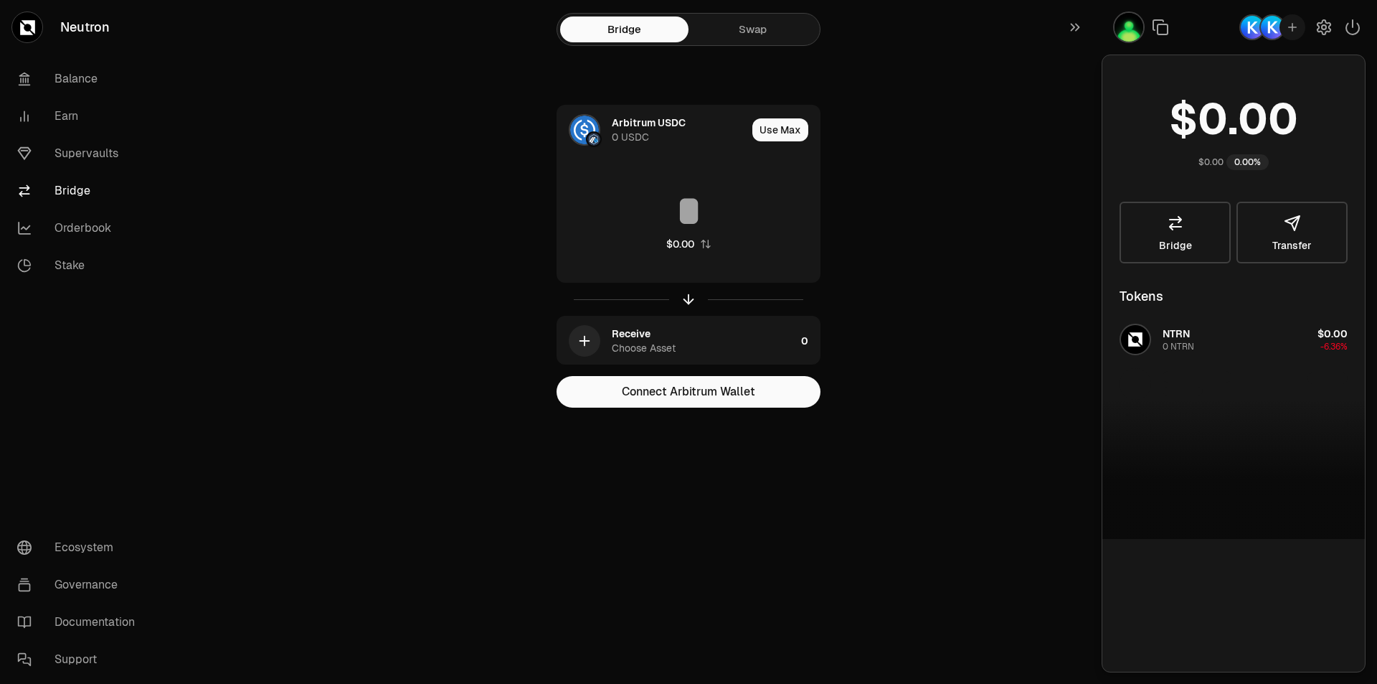
click at [1136, 343] on div "NTRN 0 NTRN $0.00 -6.36%" at bounding box center [1234, 428] width 263 height 221
click at [873, 248] on div "Arbitrum USDC 0 USDC Use Max $0.00 Receive Choose Asset 0 Connect Arbitrum Wall…" at bounding box center [689, 256] width 482 height 303
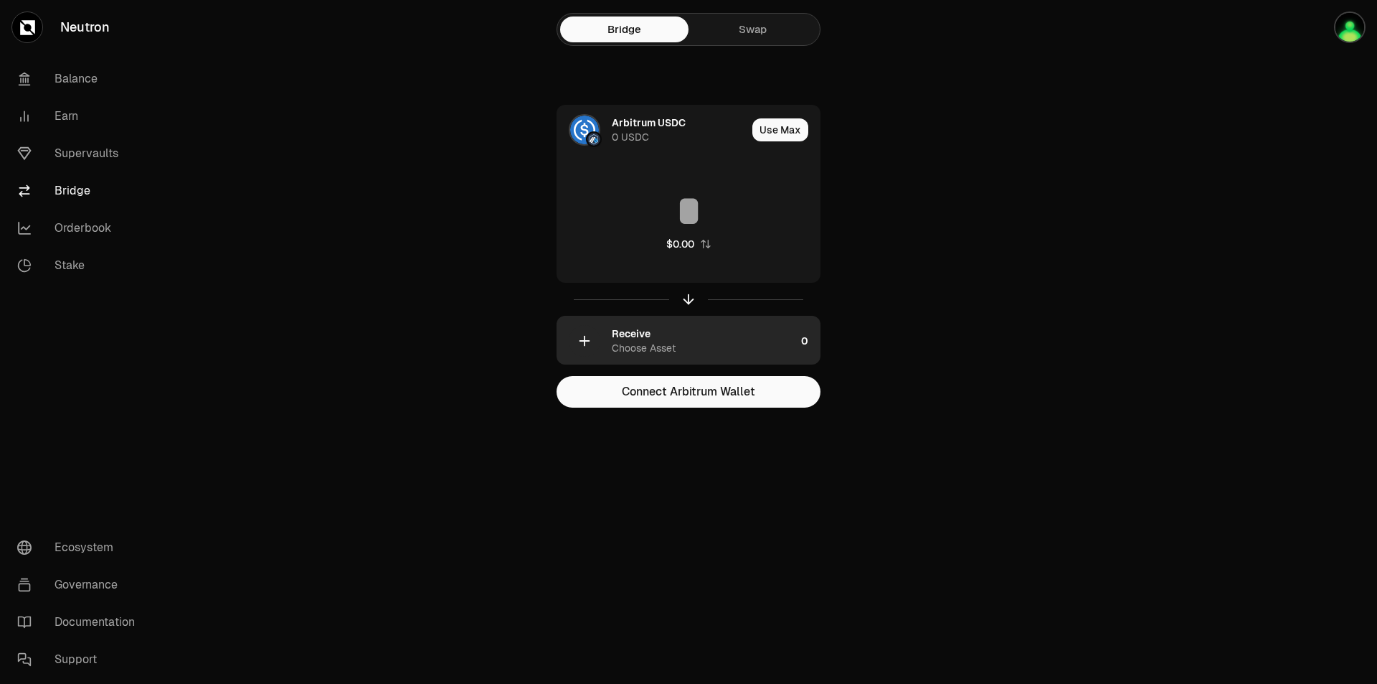
click at [591, 331] on div "button" at bounding box center [585, 341] width 32 height 32
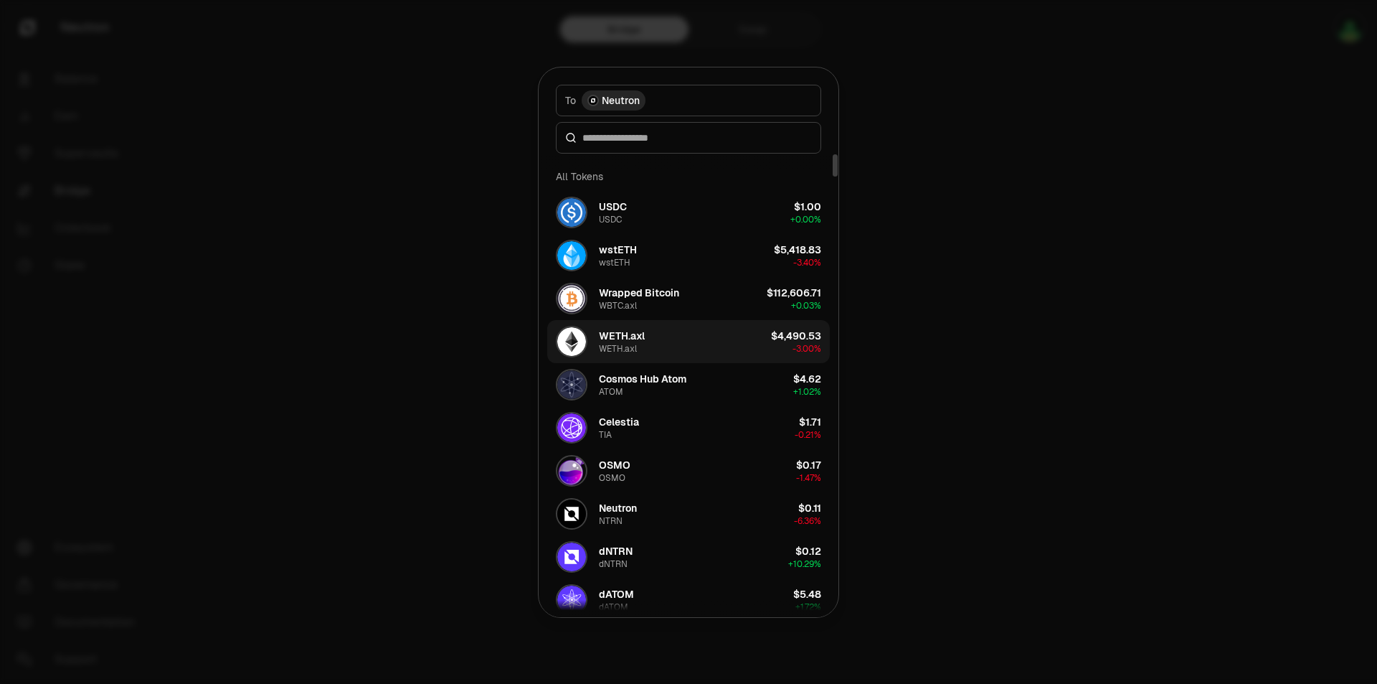
scroll to position [72, 0]
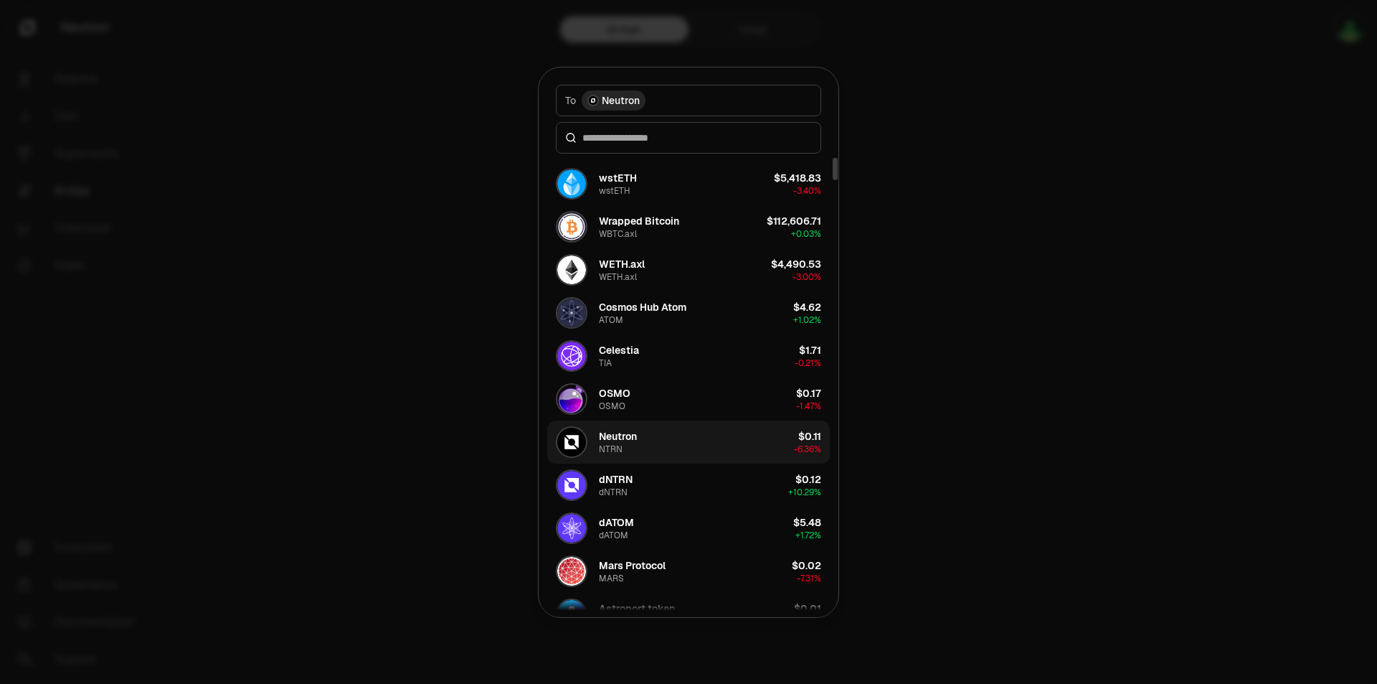
click at [664, 447] on button "Neutron NTRN $0.11 -6.36%" at bounding box center [688, 441] width 283 height 43
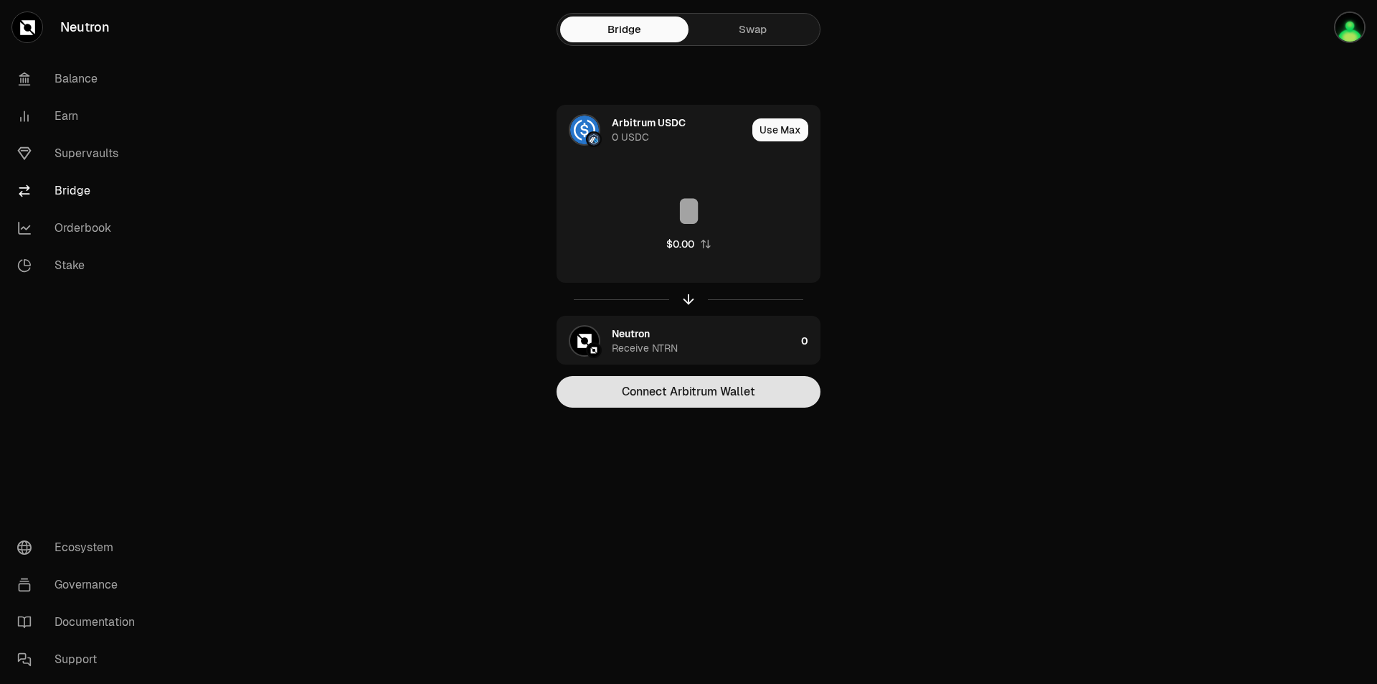
click at [689, 397] on button "Connect Arbitrum Wallet" at bounding box center [689, 392] width 264 height 32
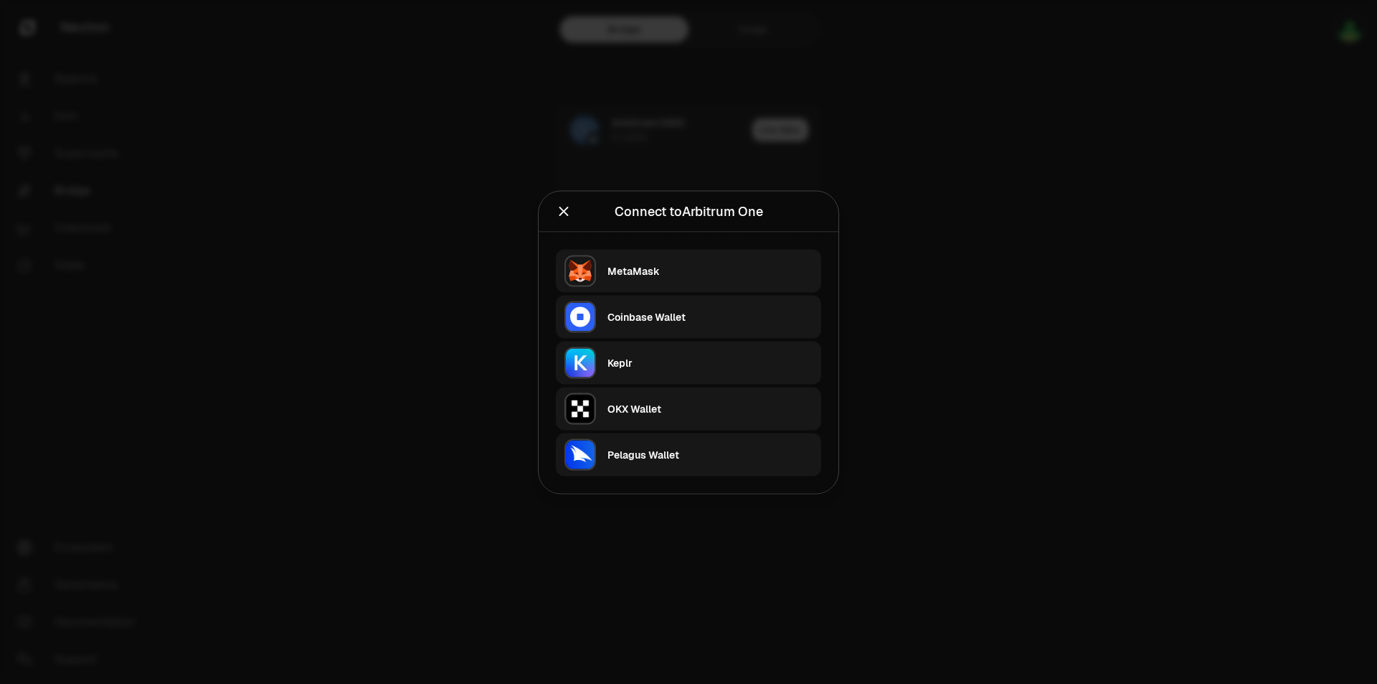
click at [669, 356] on div "Keplr" at bounding box center [710, 362] width 205 height 14
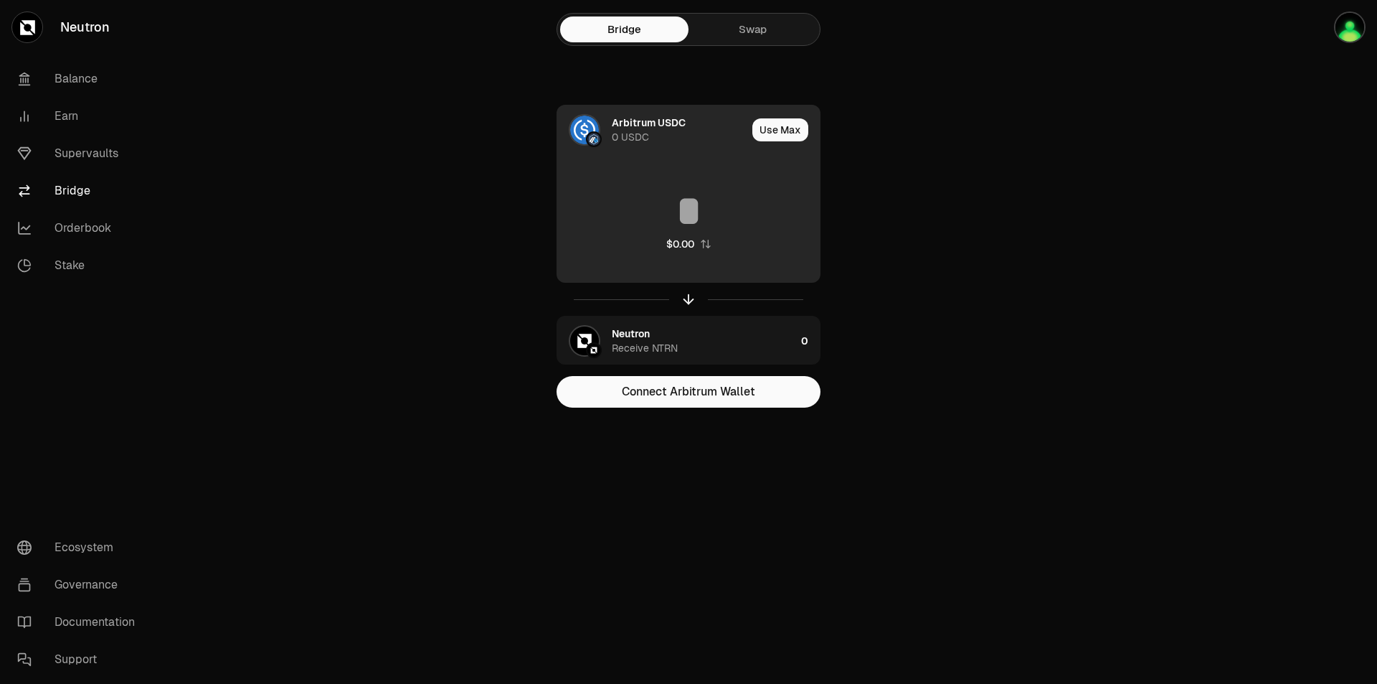
click at [636, 113] on div "Arbitrum USDC 0 USDC" at bounding box center [651, 129] width 189 height 49
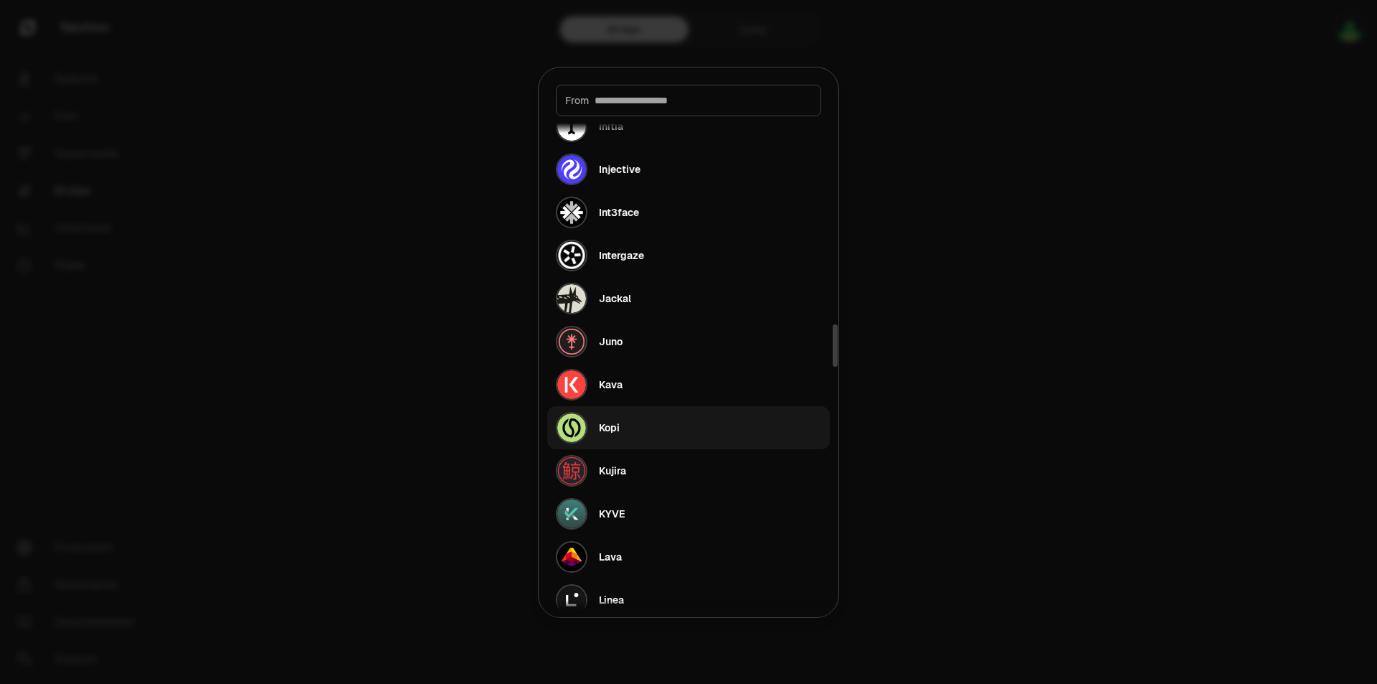
scroll to position [2152, 0]
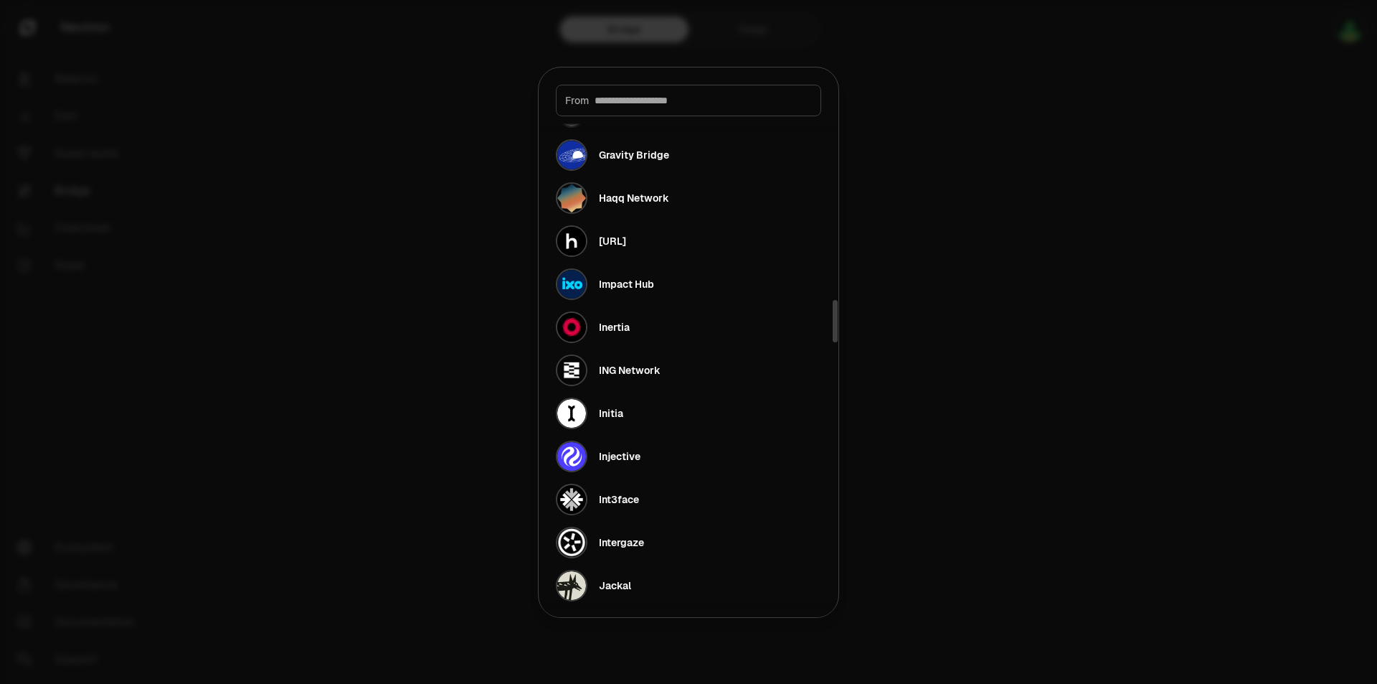
click at [1063, 248] on div at bounding box center [688, 342] width 1377 height 684
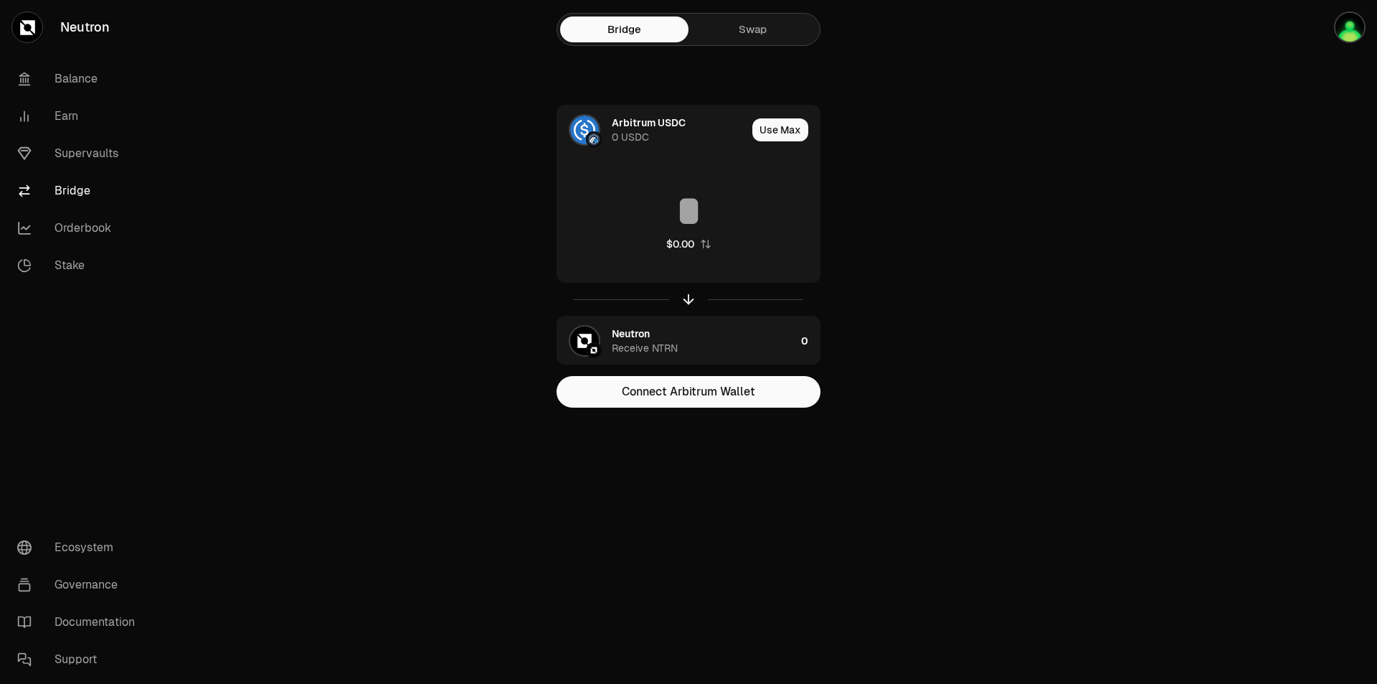
click at [735, 30] on link "Swap" at bounding box center [753, 30] width 128 height 26
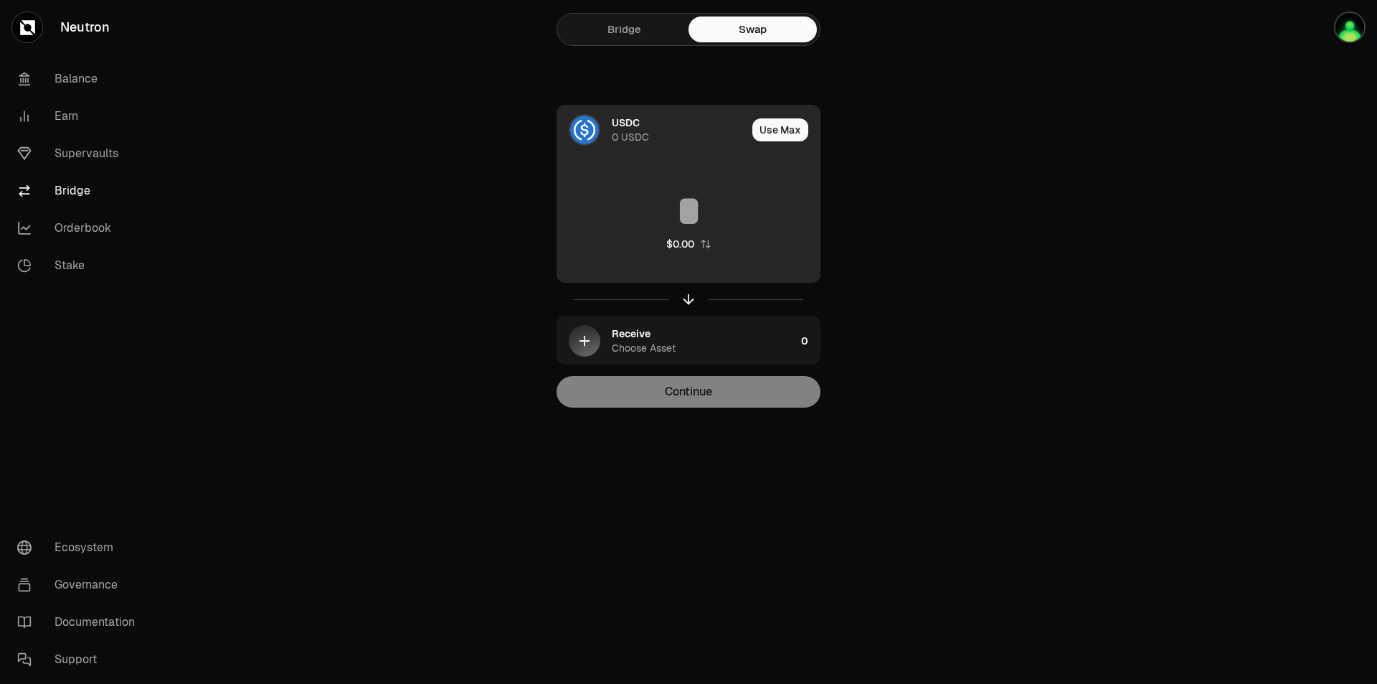
click at [585, 138] on img at bounding box center [584, 130] width 29 height 29
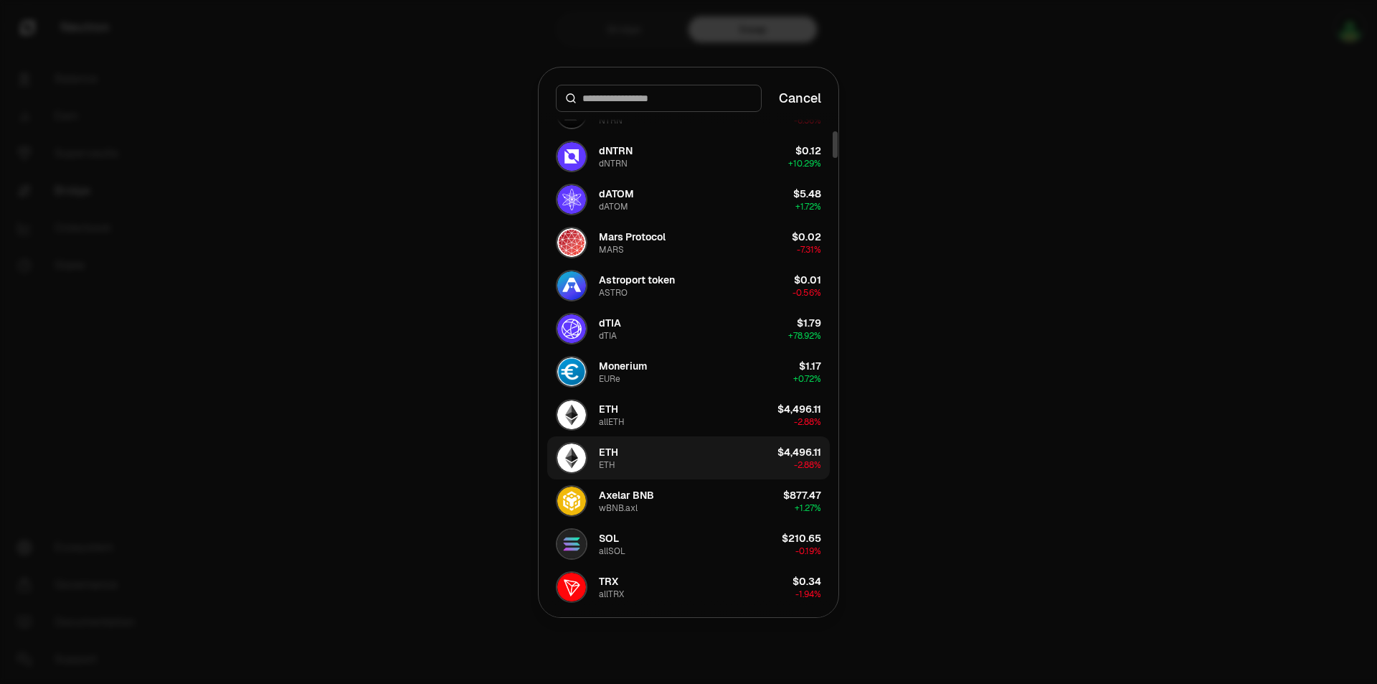
scroll to position [430, 0]
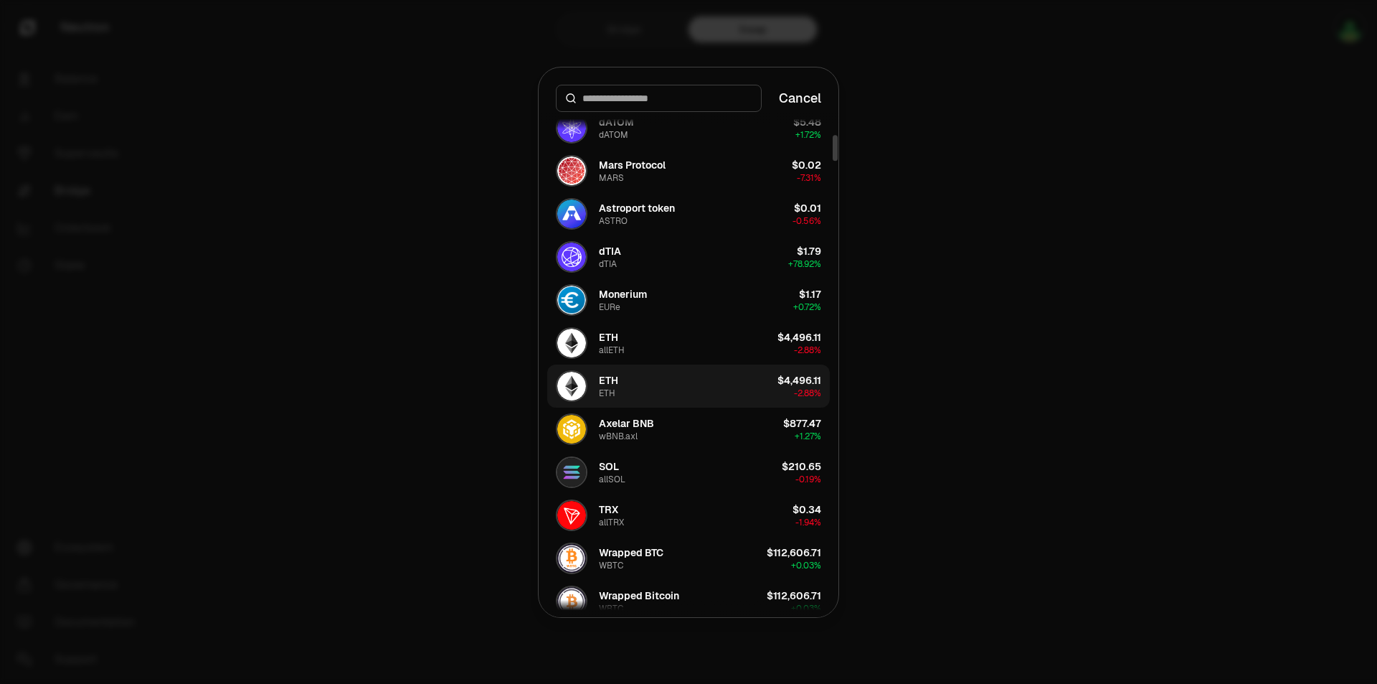
click at [689, 382] on button "ETH ETH $4,496.11 -2.88%" at bounding box center [688, 385] width 283 height 43
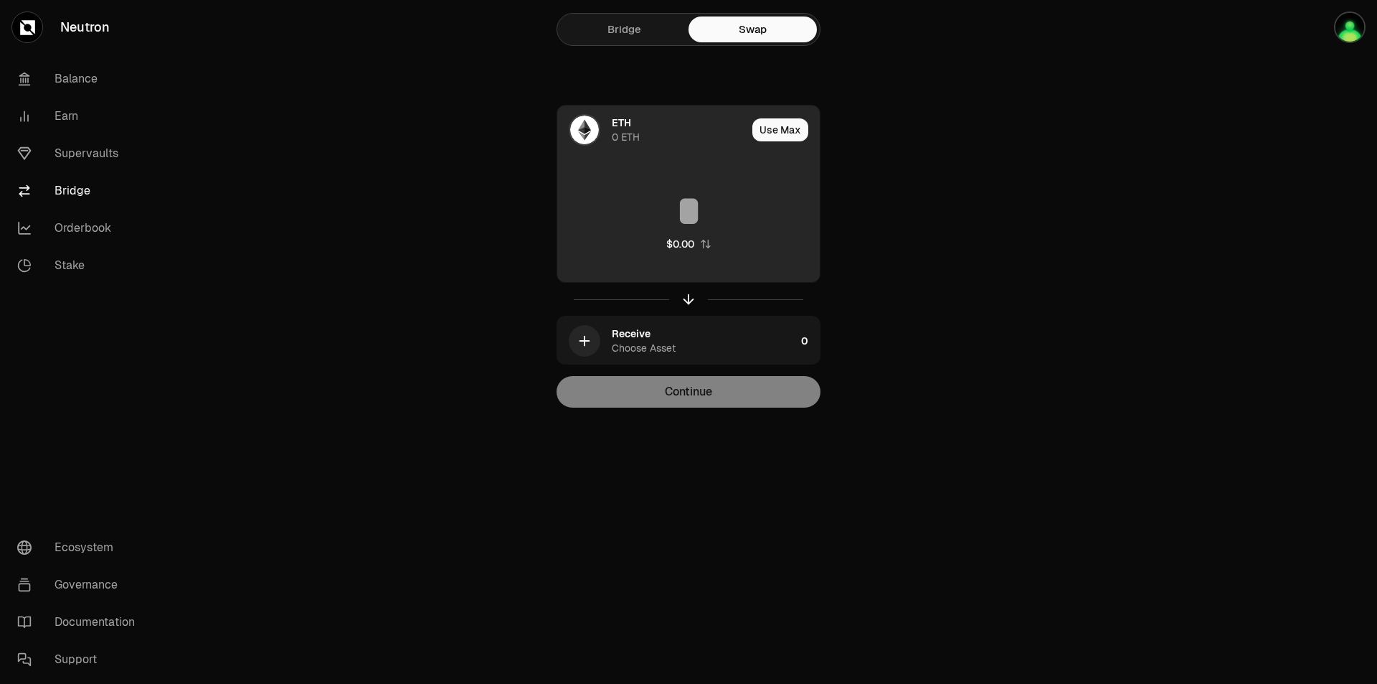
click at [684, 224] on input at bounding box center [688, 210] width 263 height 43
click at [605, 123] on div "ETH 0 ETH" at bounding box center [651, 129] width 189 height 49
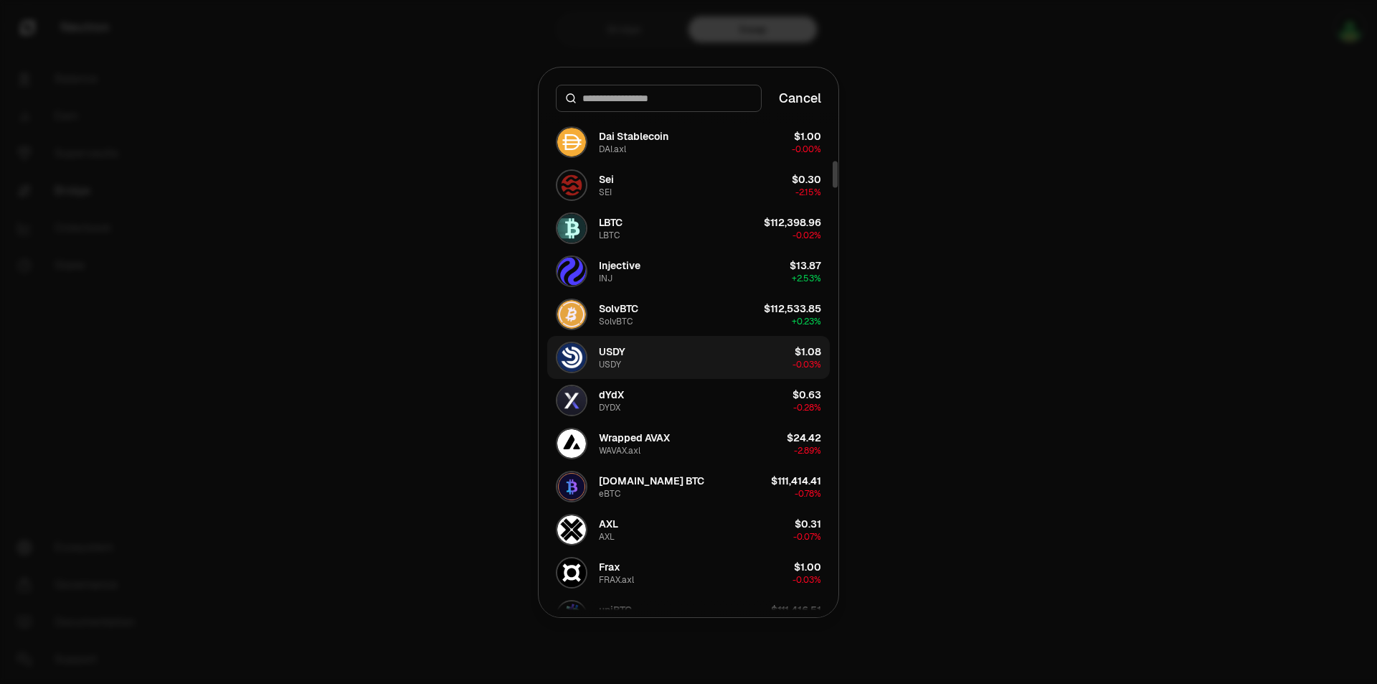
scroll to position [789, 0]
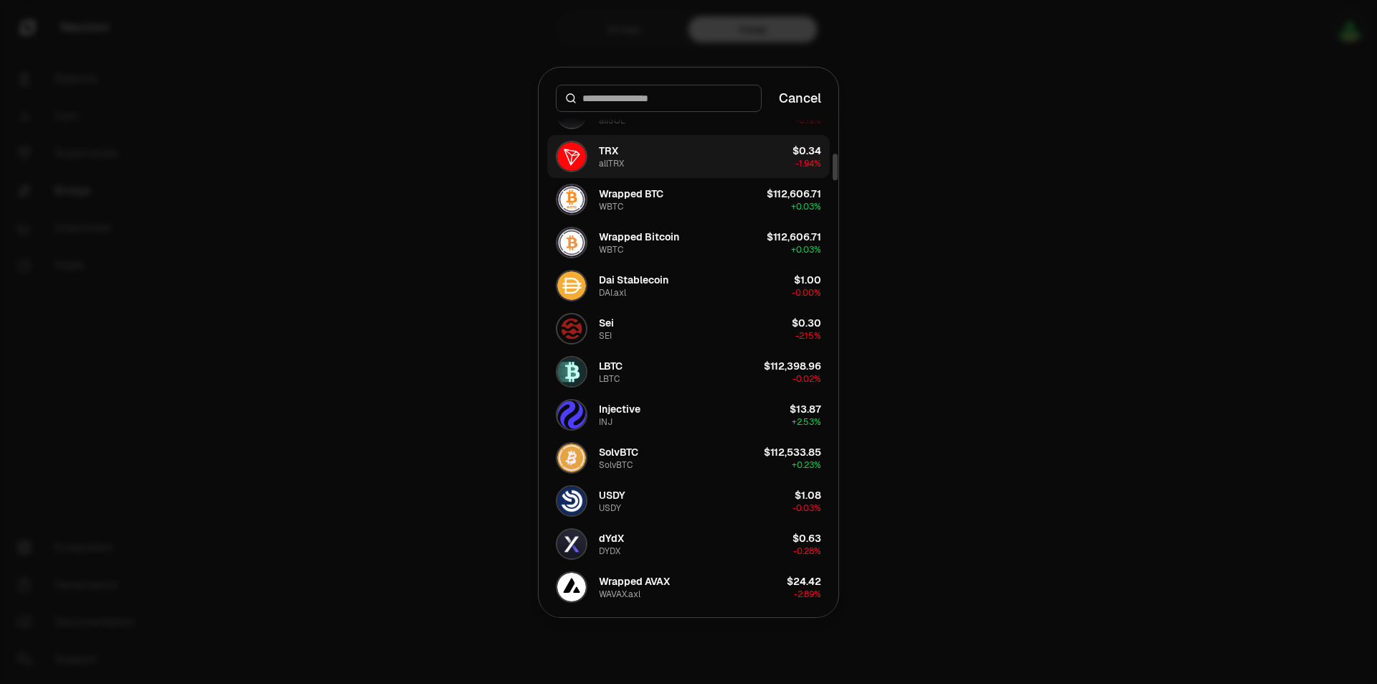
click at [636, 159] on button "TRX allTRX $0.34 -1.94%" at bounding box center [688, 156] width 283 height 43
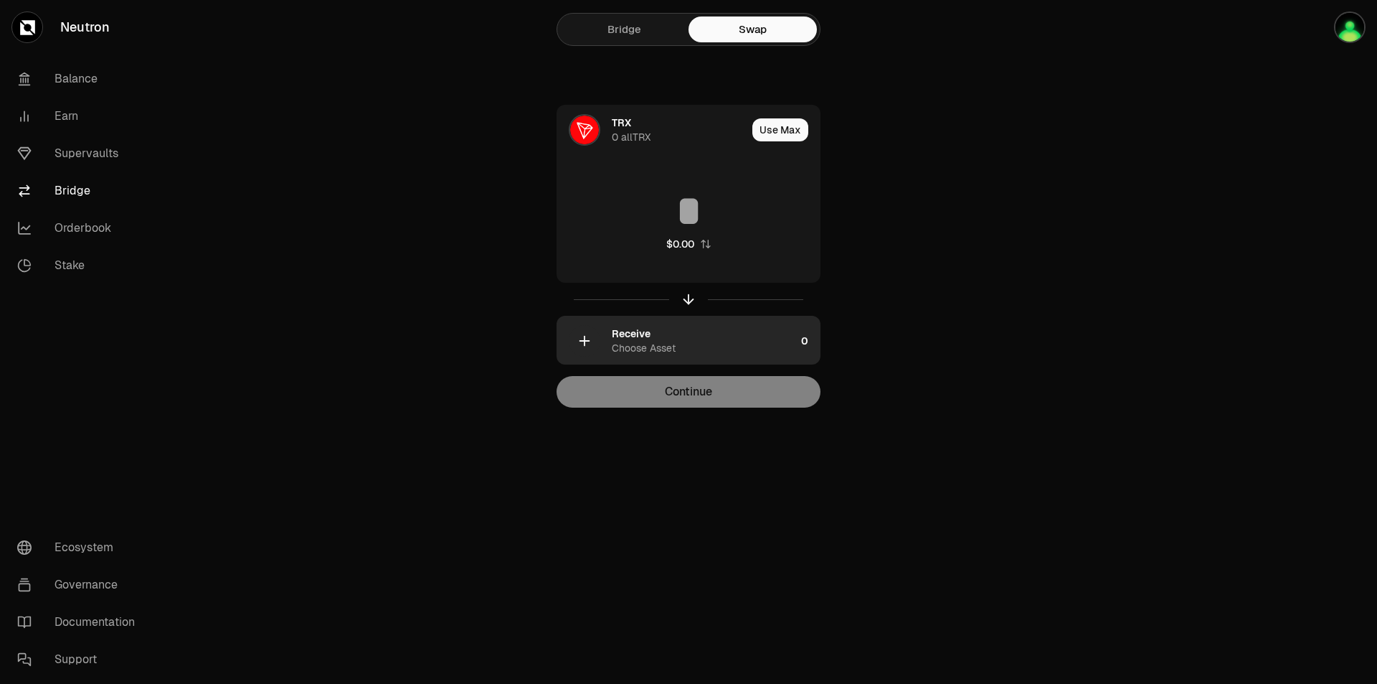
click at [600, 335] on div "button" at bounding box center [585, 341] width 32 height 32
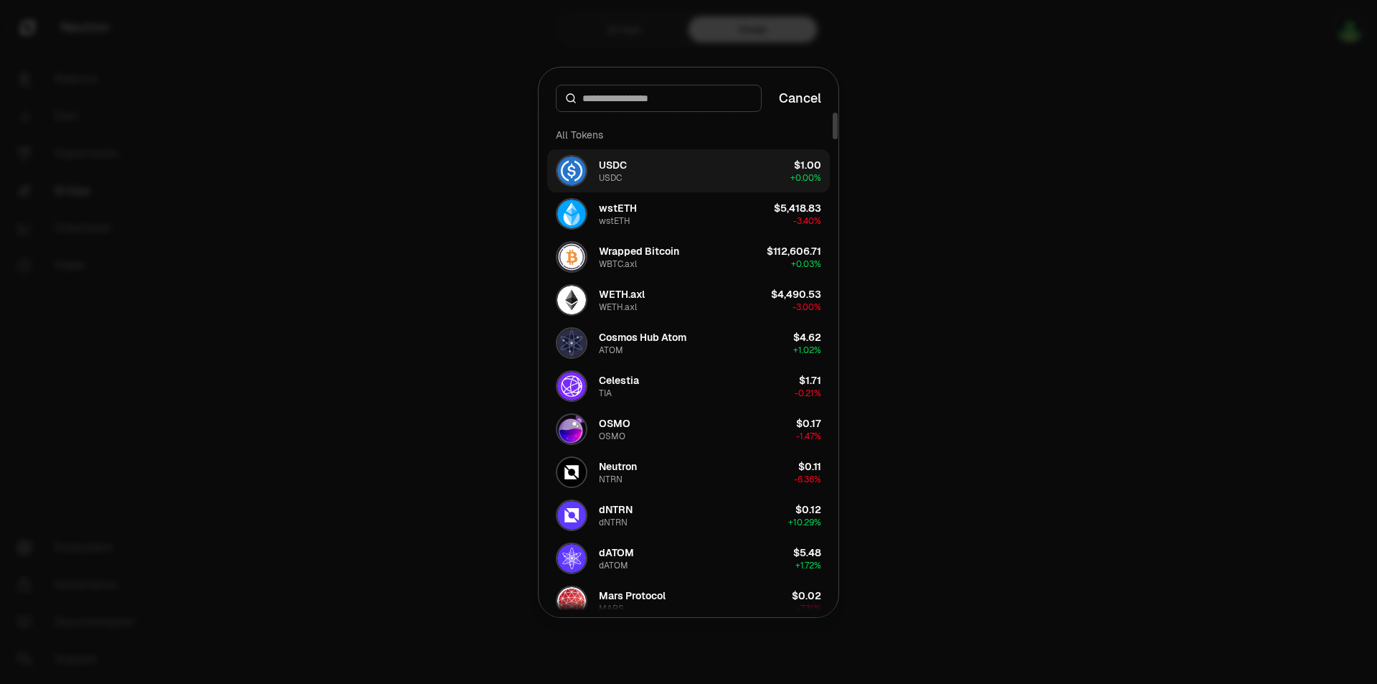
click at [658, 176] on button "USDC USDC $1.00 + 0.00%" at bounding box center [688, 170] width 283 height 43
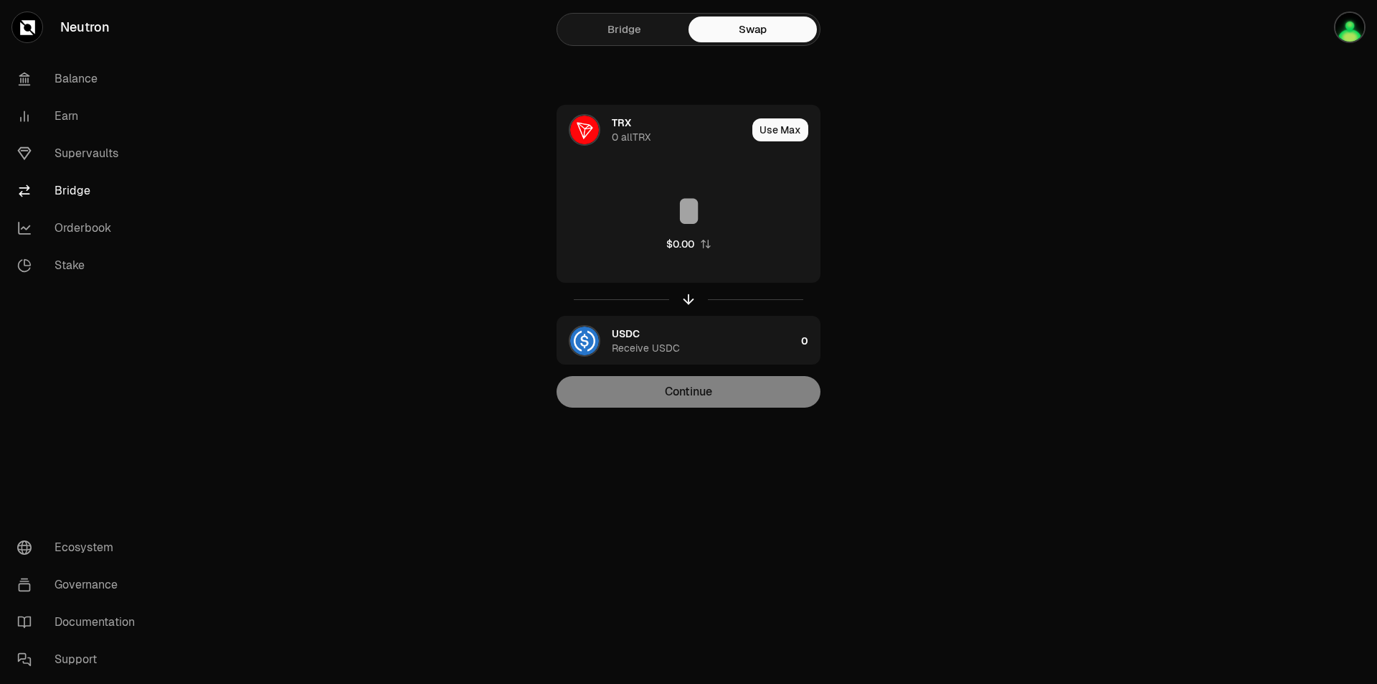
click at [692, 395] on div "Continue" at bounding box center [689, 392] width 264 height 32
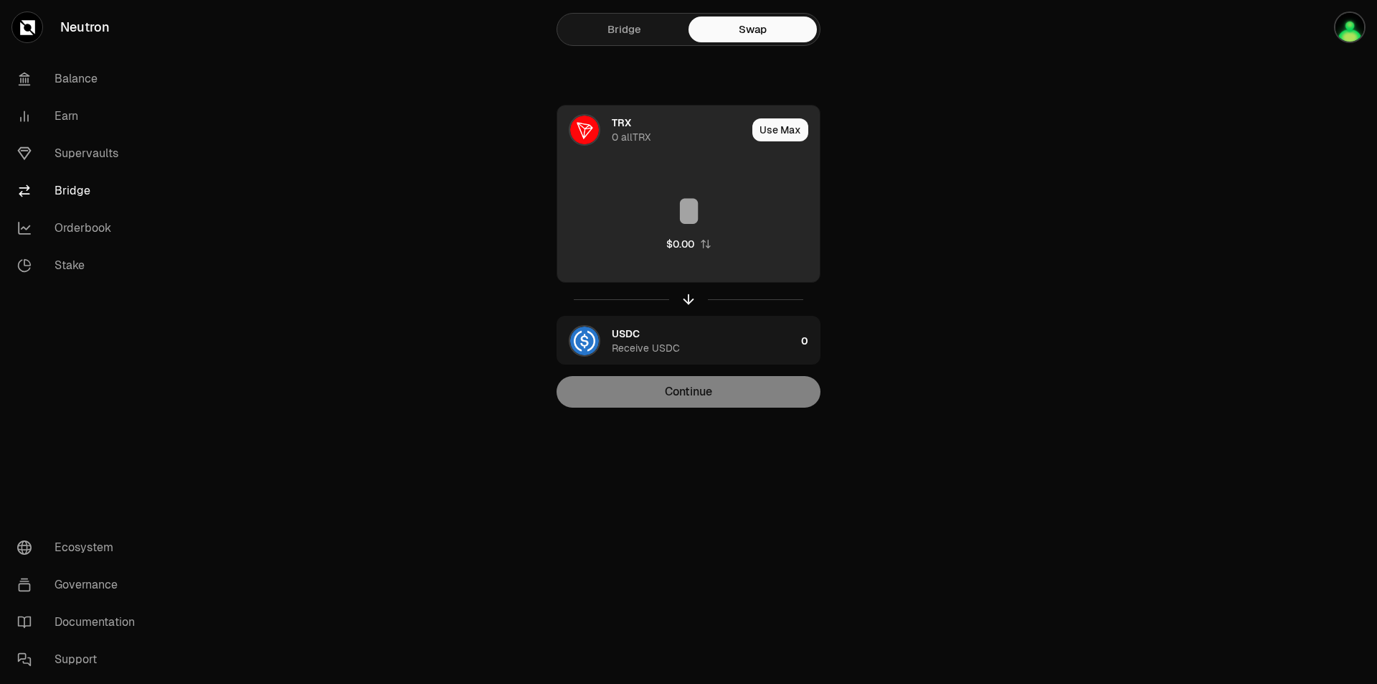
click at [682, 215] on input at bounding box center [688, 210] width 263 height 43
click at [784, 137] on button "Use Max" at bounding box center [781, 129] width 56 height 23
type input "*"
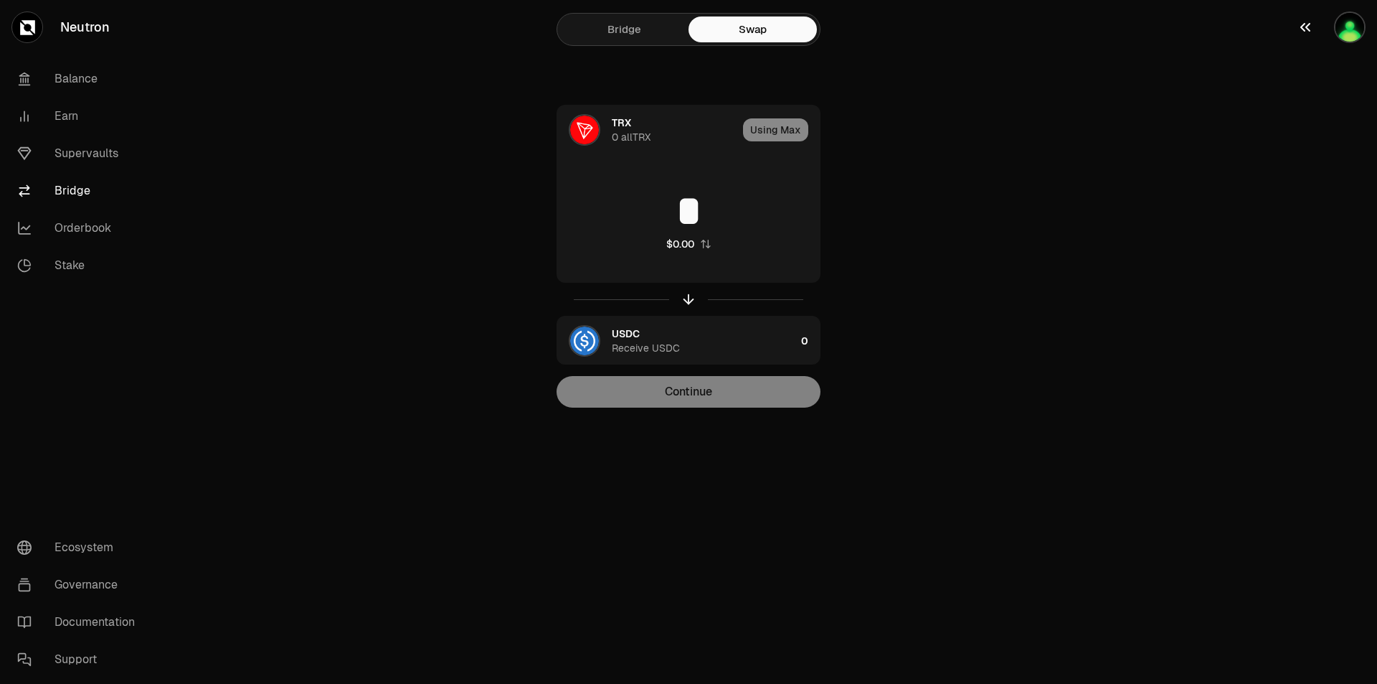
click at [1349, 23] on img "button" at bounding box center [1350, 27] width 29 height 29
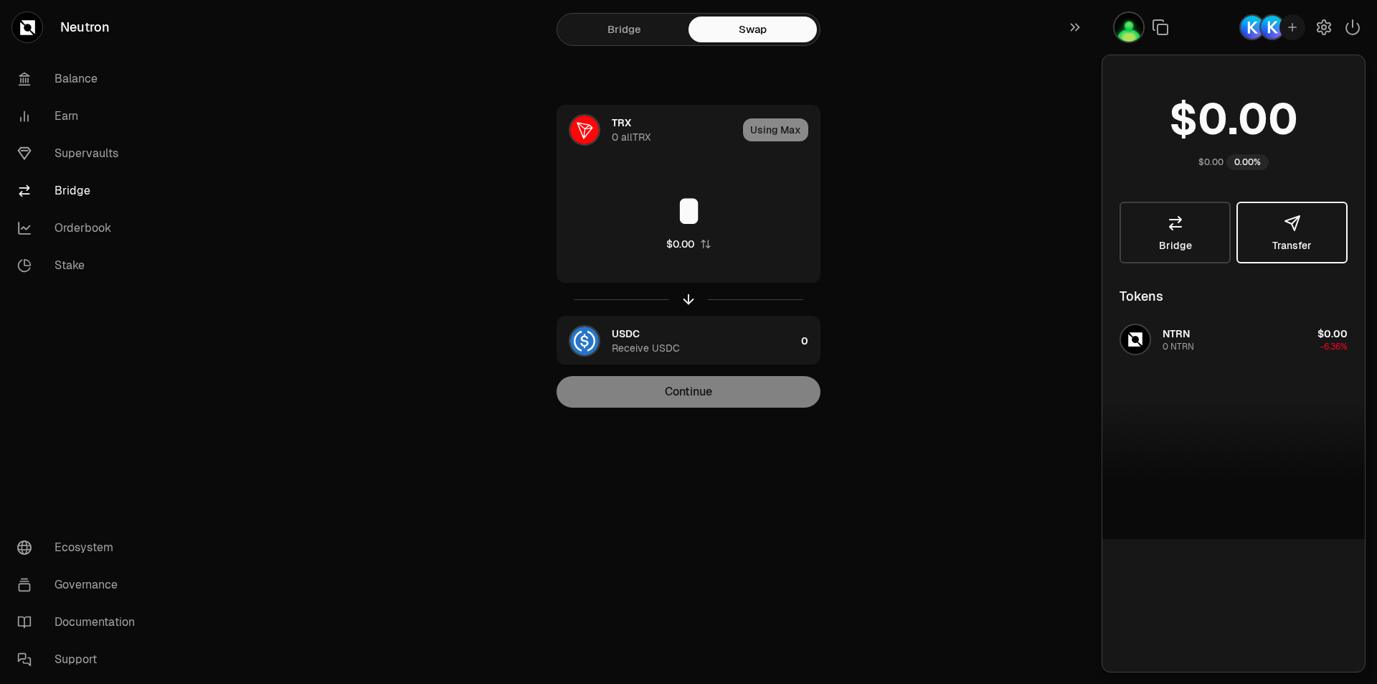
click at [1269, 230] on button "Transfer" at bounding box center [1292, 233] width 111 height 62
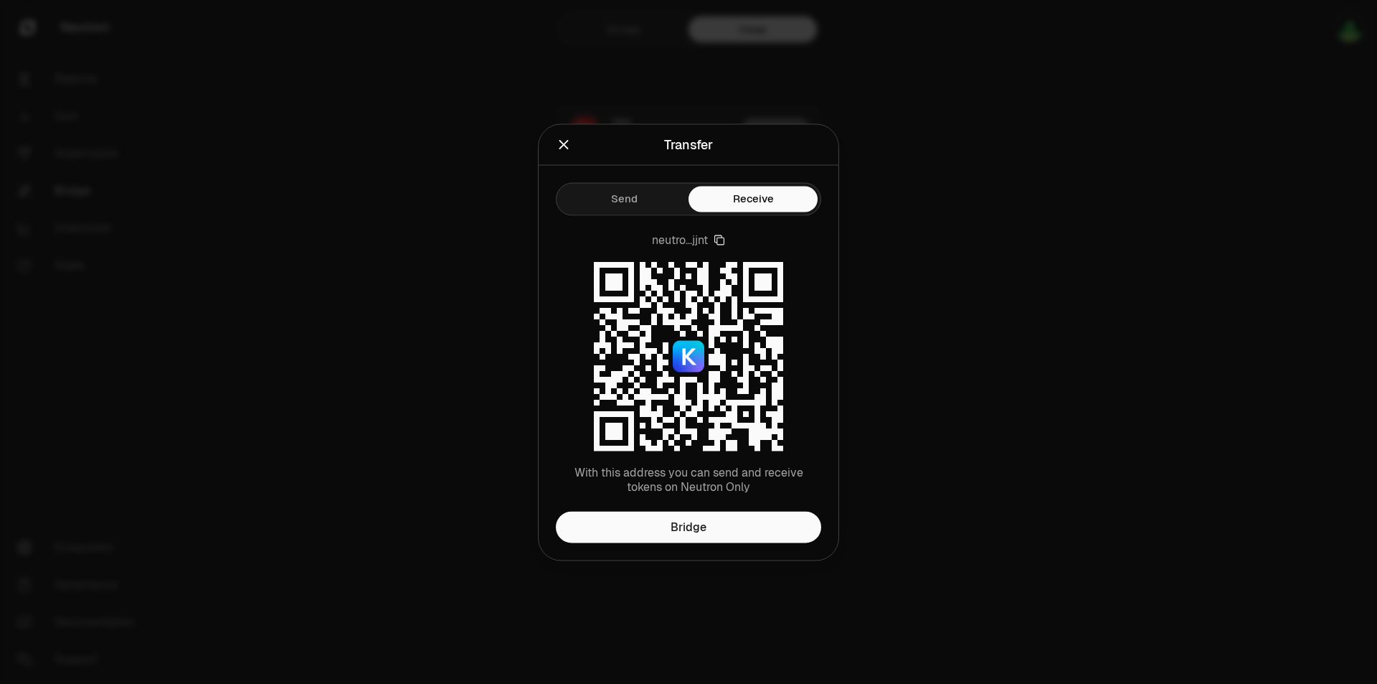
click at [621, 204] on button "Send" at bounding box center [624, 199] width 129 height 26
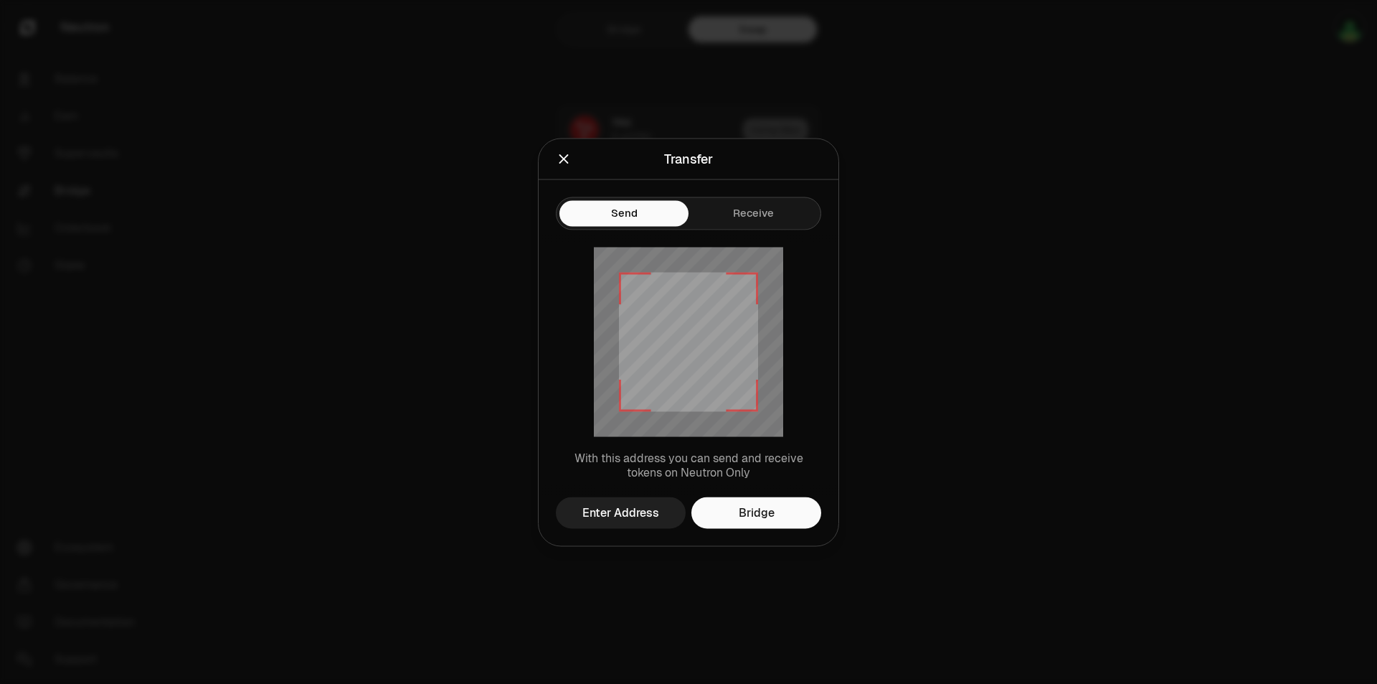
click at [642, 514] on div "Enter Address" at bounding box center [621, 512] width 77 height 17
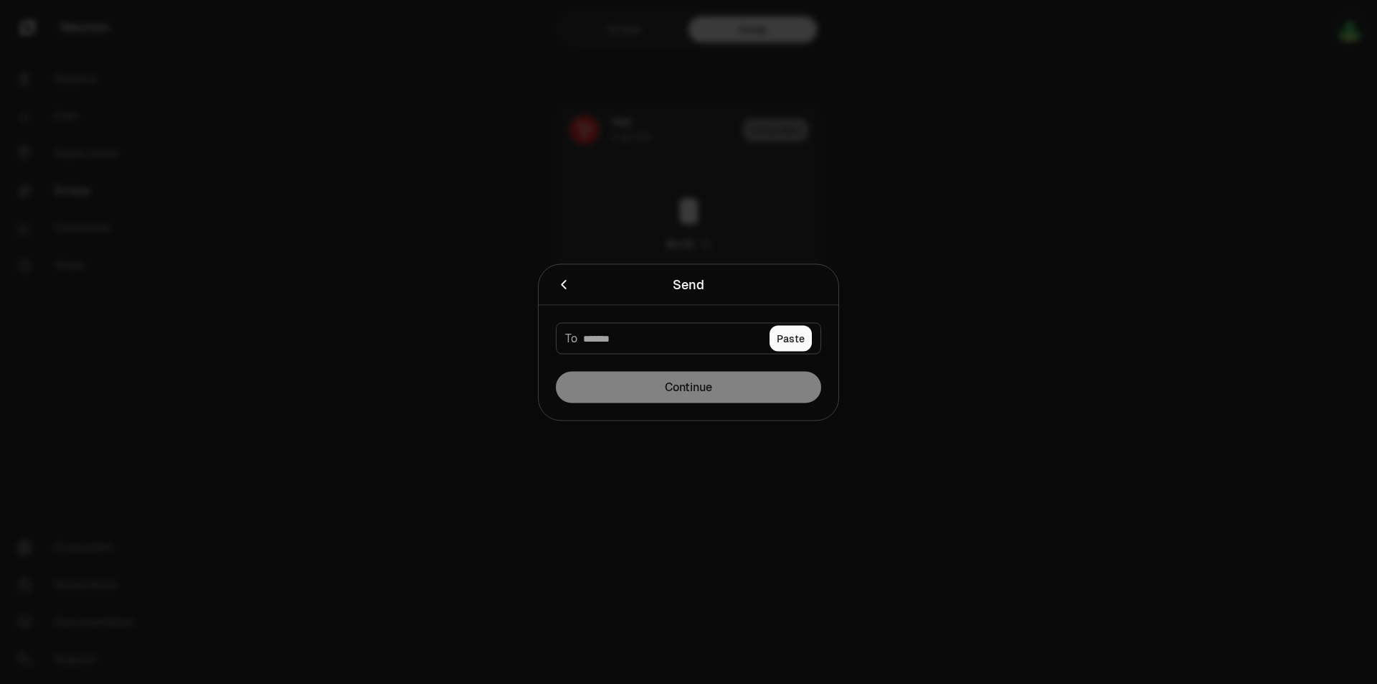
click at [561, 285] on icon "Close" at bounding box center [564, 284] width 16 height 16
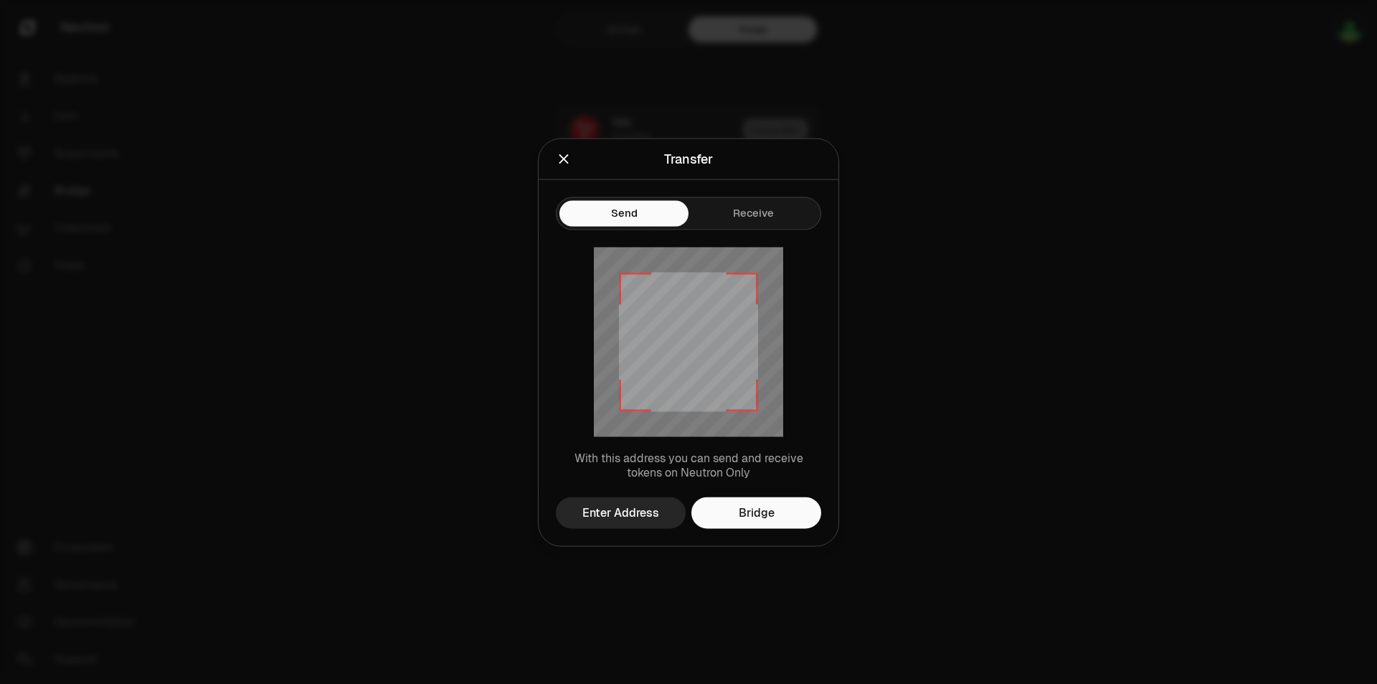
click at [567, 157] on icon "Close" at bounding box center [564, 159] width 16 height 16
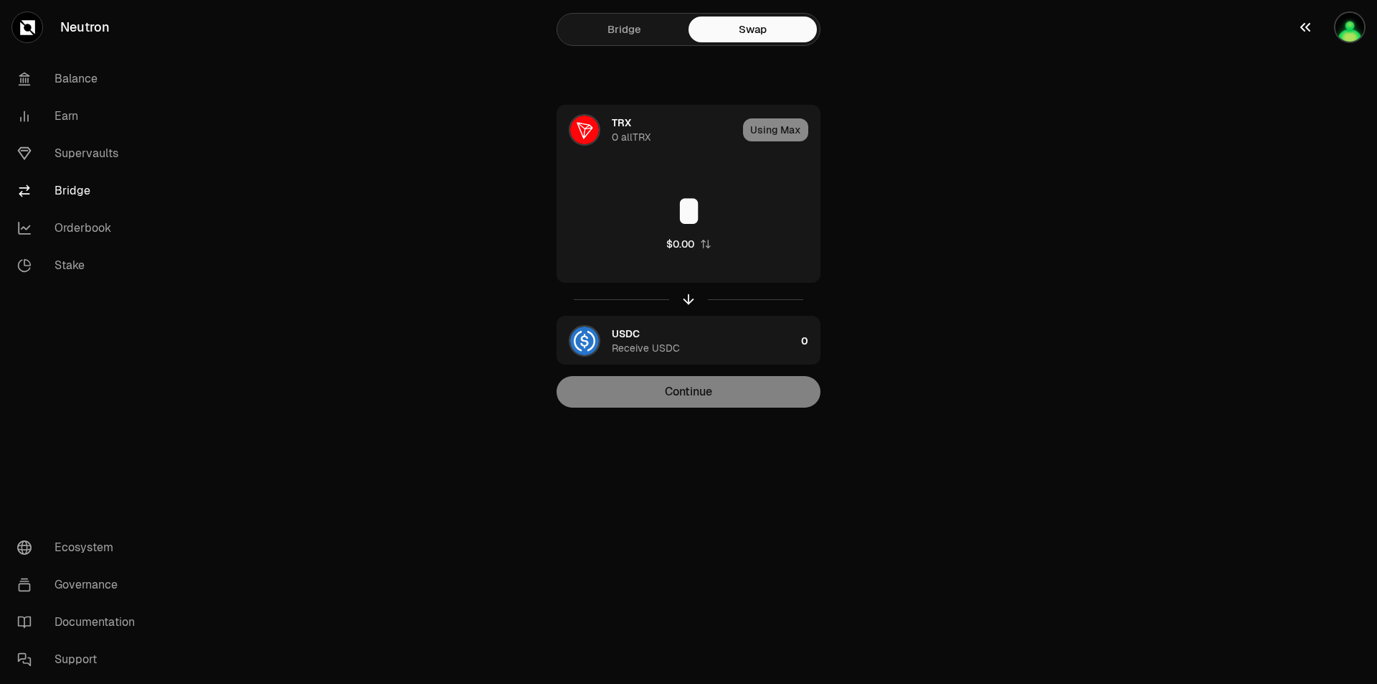
click at [1350, 25] on img "button" at bounding box center [1350, 27] width 29 height 29
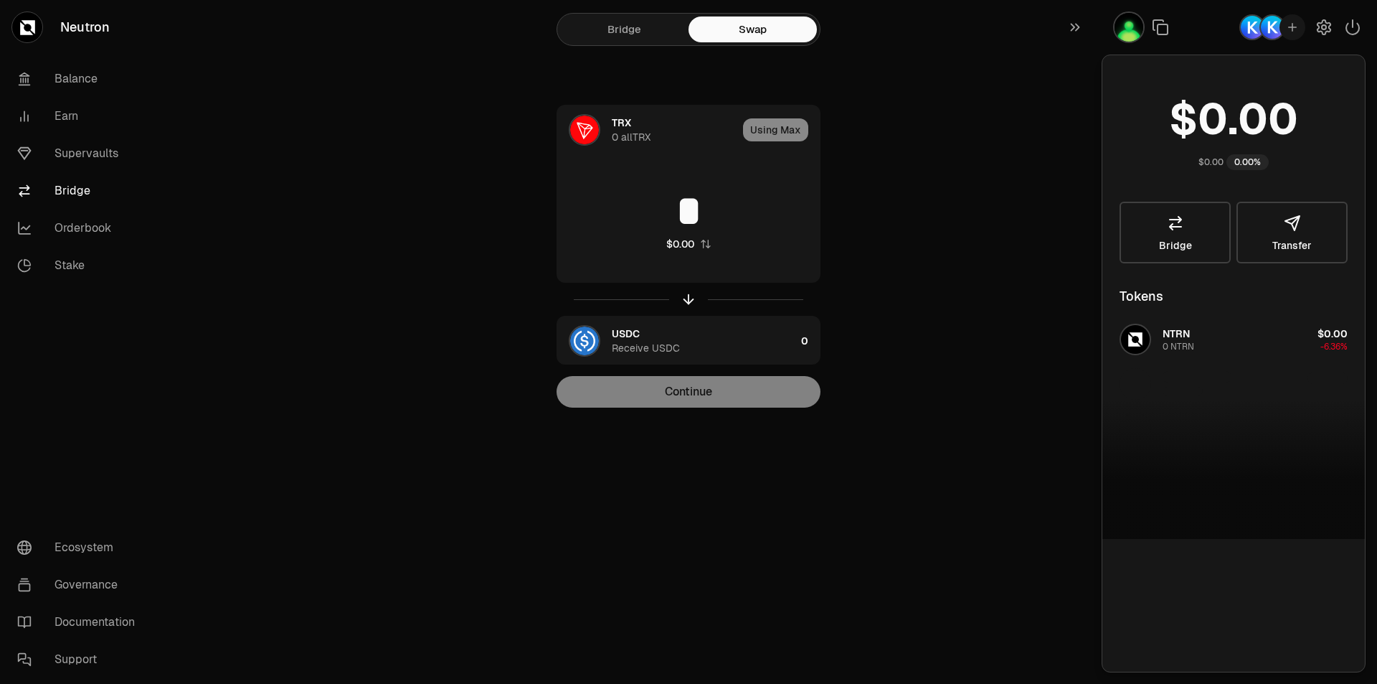
click at [1249, 350] on div "NTRN 0 NTRN $0.00 -6.36%" at bounding box center [1234, 428] width 263 height 221
click at [1180, 346] on div "NTRN 0 NTRN $0.00 -6.36%" at bounding box center [1234, 428] width 263 height 221
click at [1187, 336] on div "NTRN 0 NTRN $0.00 -6.36%" at bounding box center [1234, 428] width 263 height 221
click at [65, 77] on link "Balance" at bounding box center [80, 78] width 149 height 37
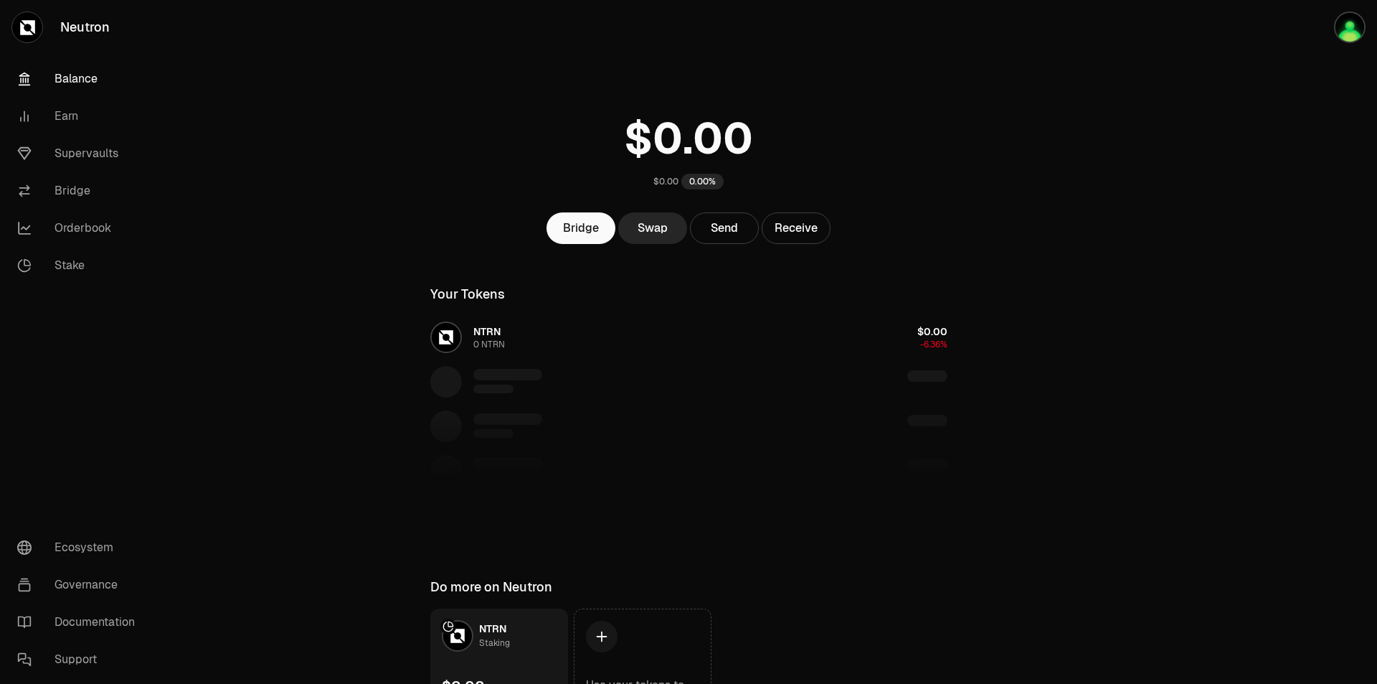
scroll to position [97, 0]
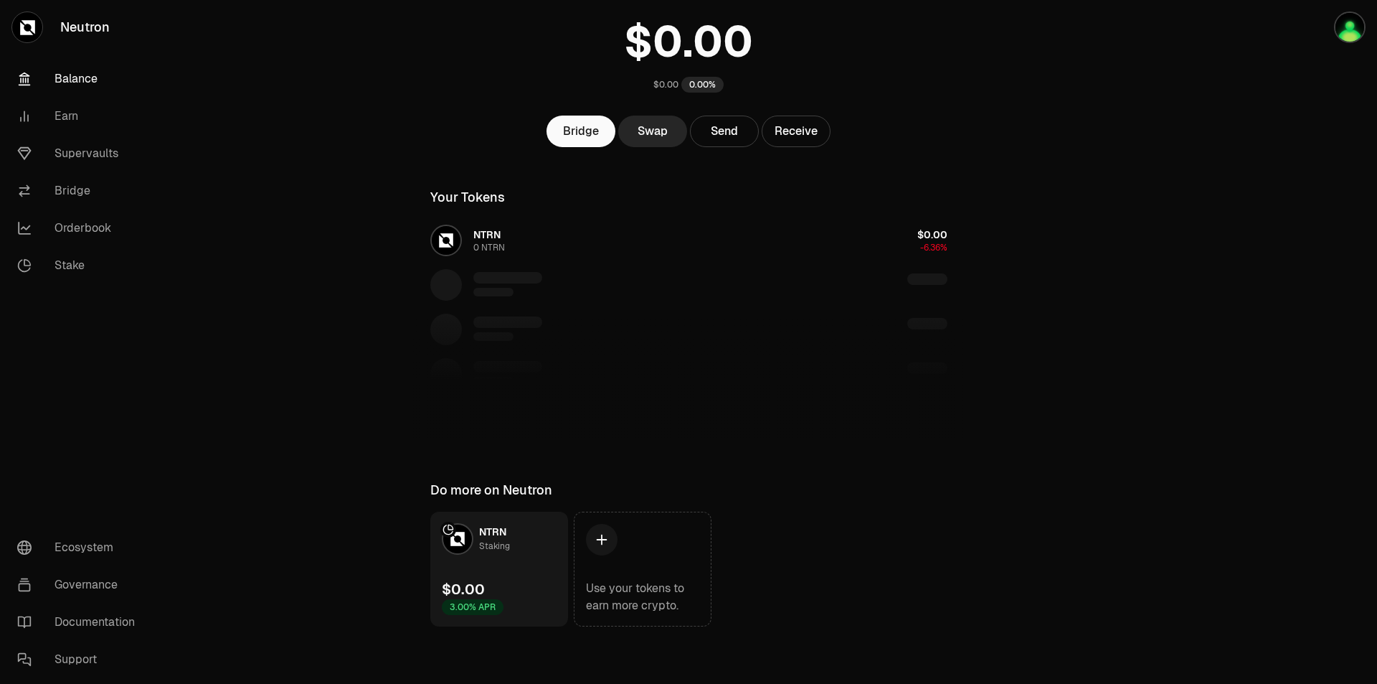
click at [461, 539] on img at bounding box center [457, 538] width 29 height 29
